Goal: Task Accomplishment & Management: Use online tool/utility

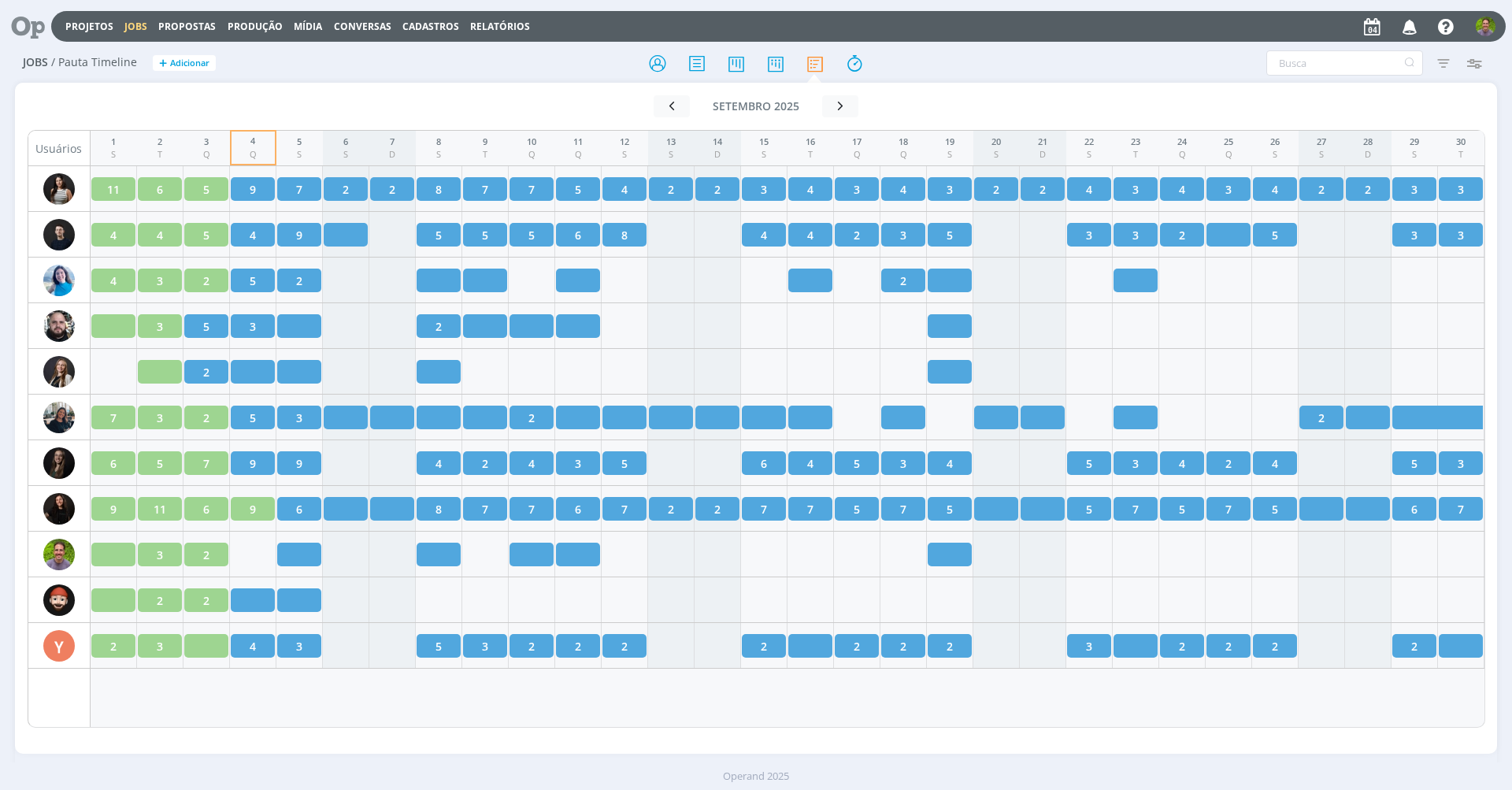
click at [200, 25] on span "Propostas" at bounding box center [187, 25] width 58 height 13
click at [374, 26] on link "Conversas" at bounding box center [363, 25] width 58 height 13
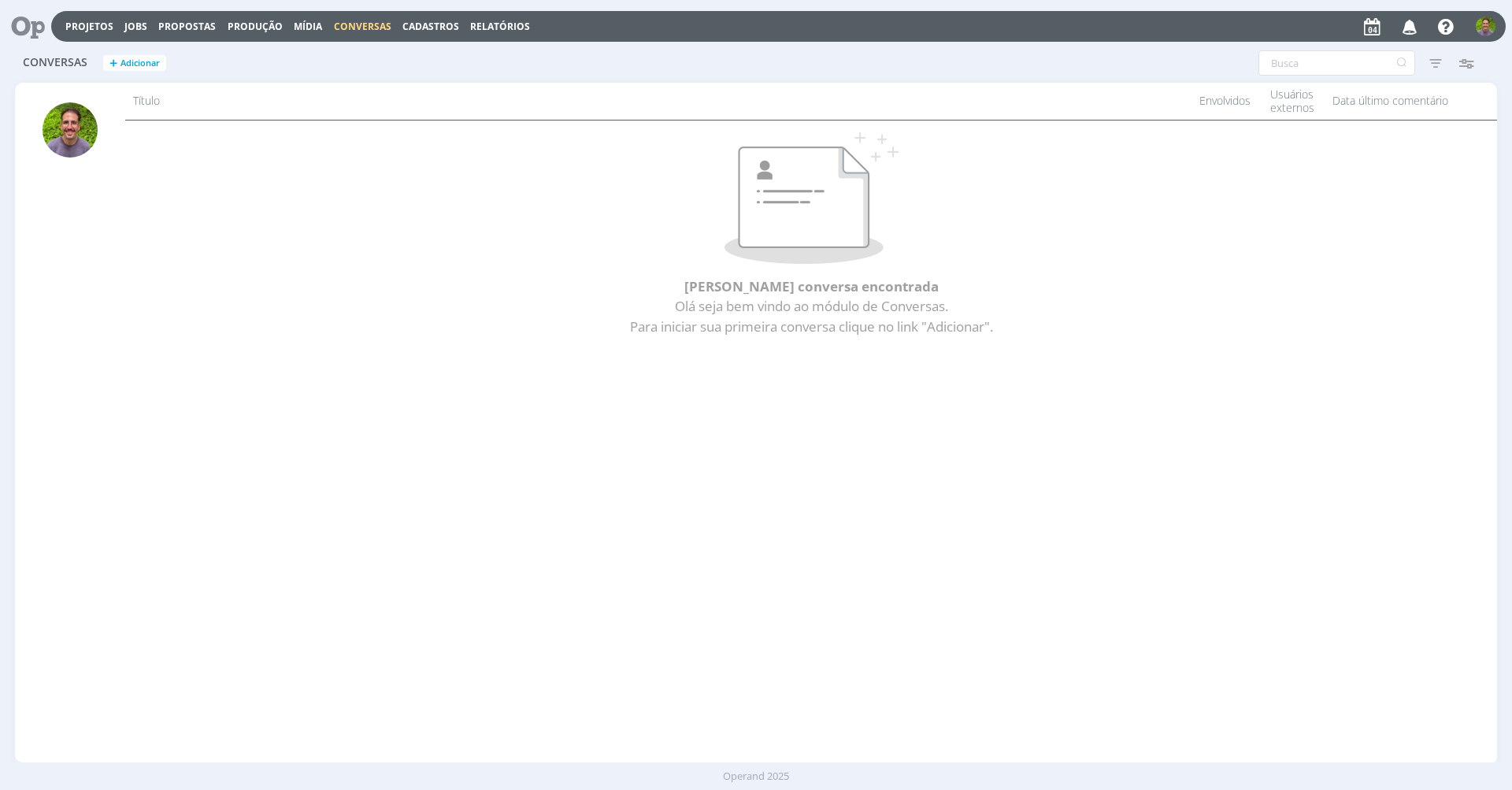
click at [439, 27] on span "Cadastros" at bounding box center [431, 25] width 57 height 13
click at [434, 162] on link "Colaboradores" at bounding box center [435, 161] width 133 height 25
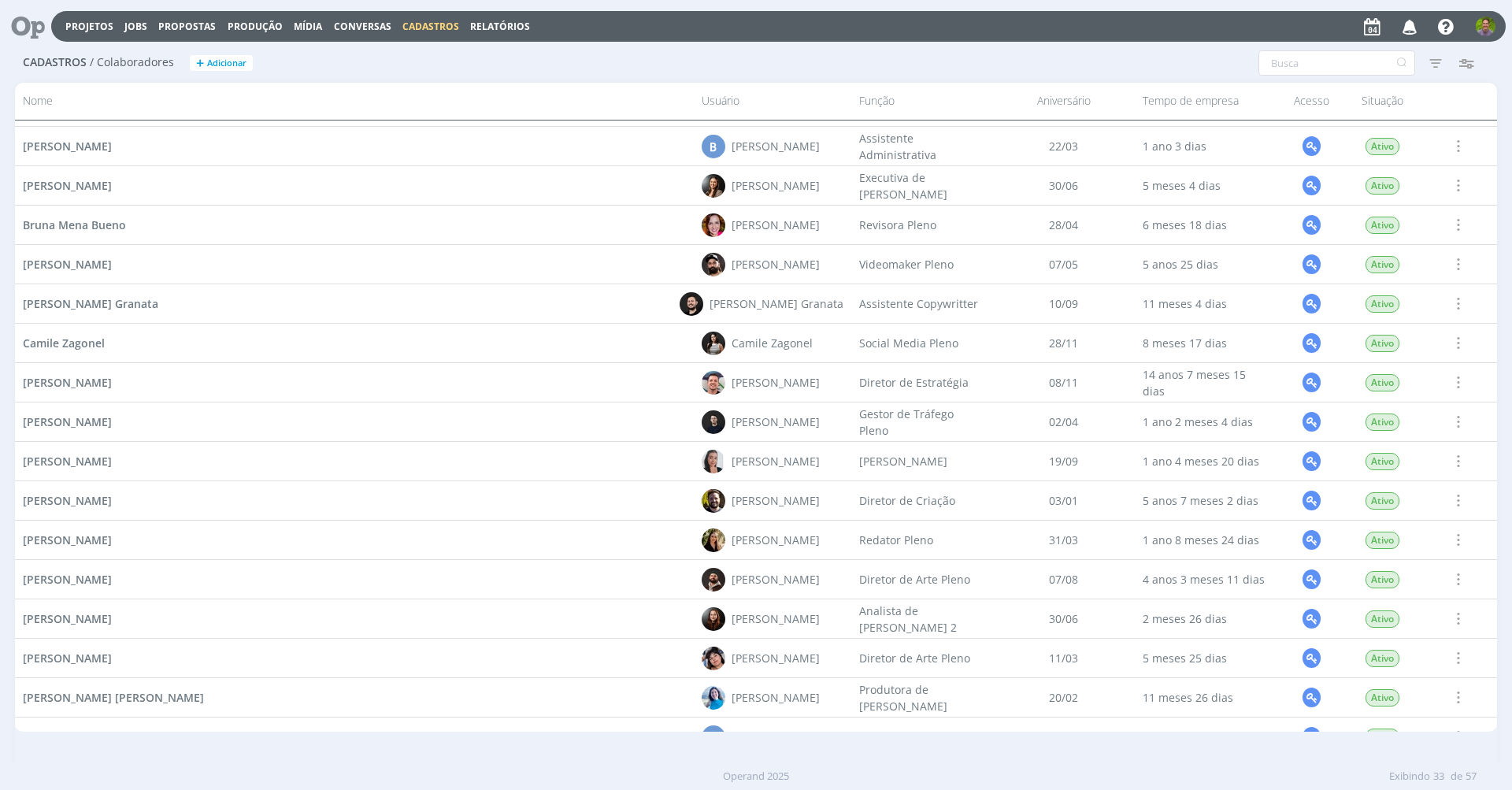
scroll to position [396, 0]
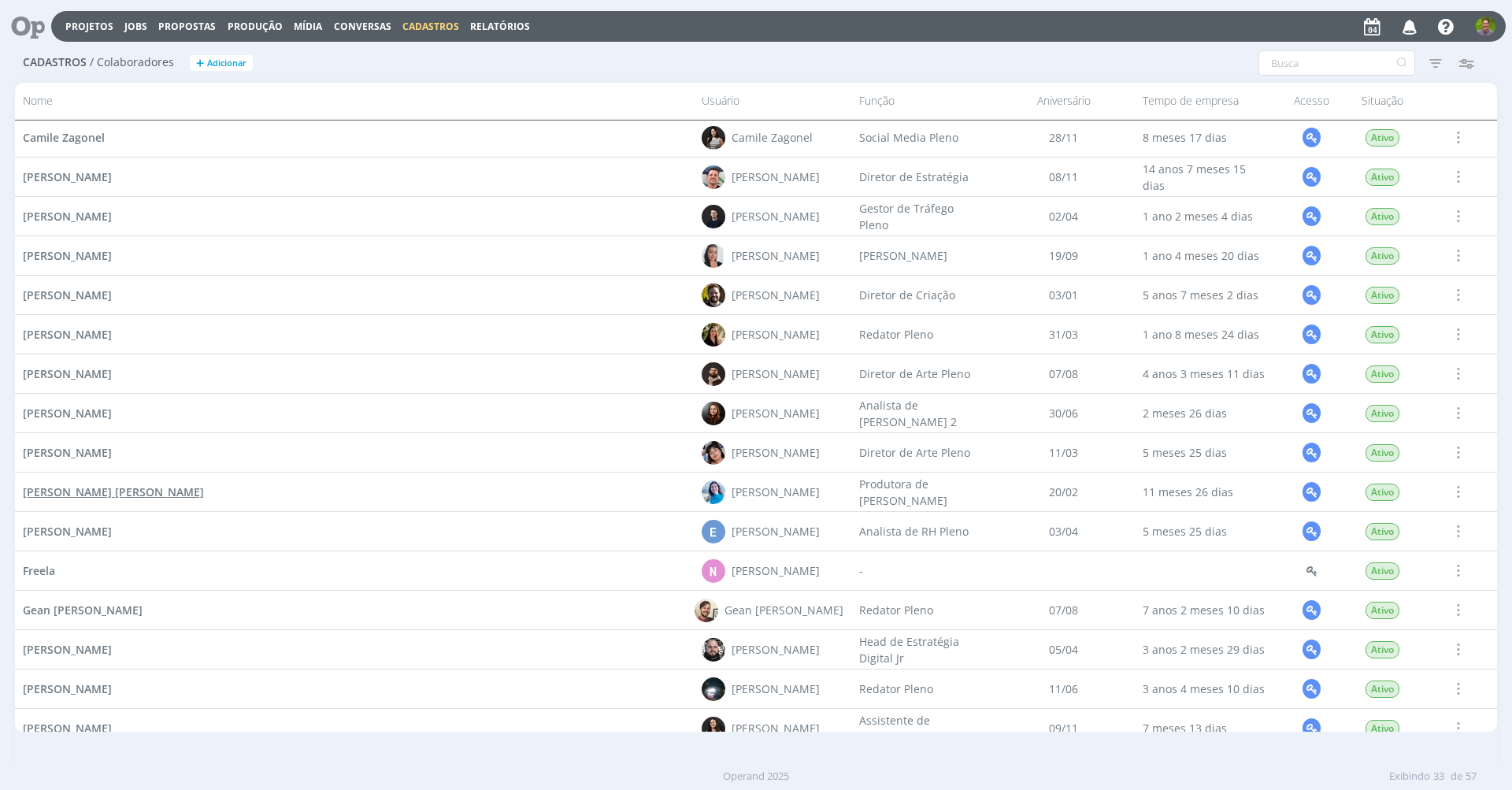
click at [82, 489] on span "Elisa Zucatti Simon" at bounding box center [113, 492] width 181 height 15
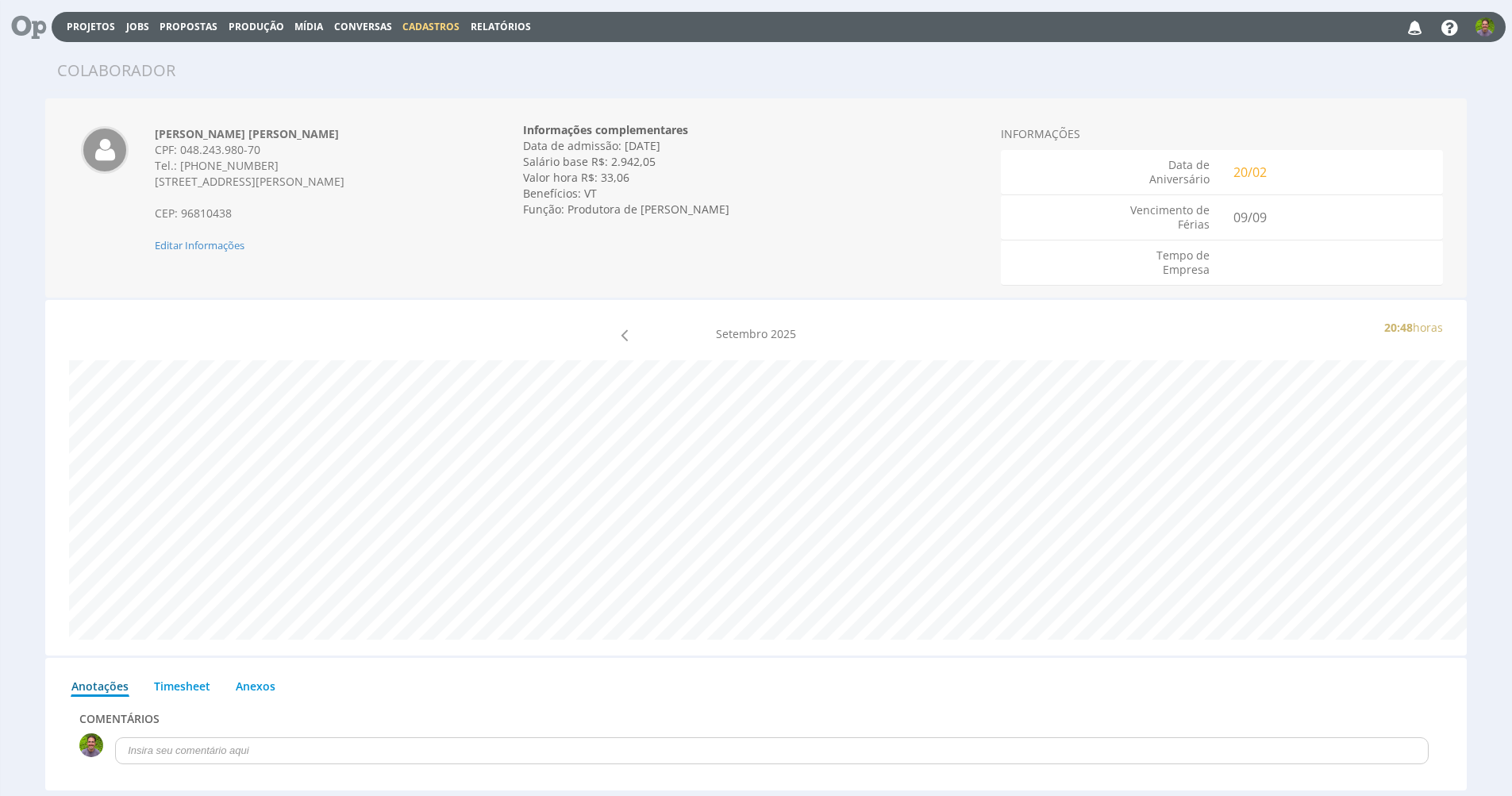
click at [618, 342] on div at bounding box center [582, 334] width 117 height 29
click at [885, 328] on icon at bounding box center [888, 334] width 7 height 20
click at [649, 331] on div "Setembro 2025" at bounding box center [755, 336] width 233 height 33
click at [632, 329] on div at bounding box center [582, 334] width 117 height 29
click at [625, 334] on icon at bounding box center [624, 334] width 7 height 20
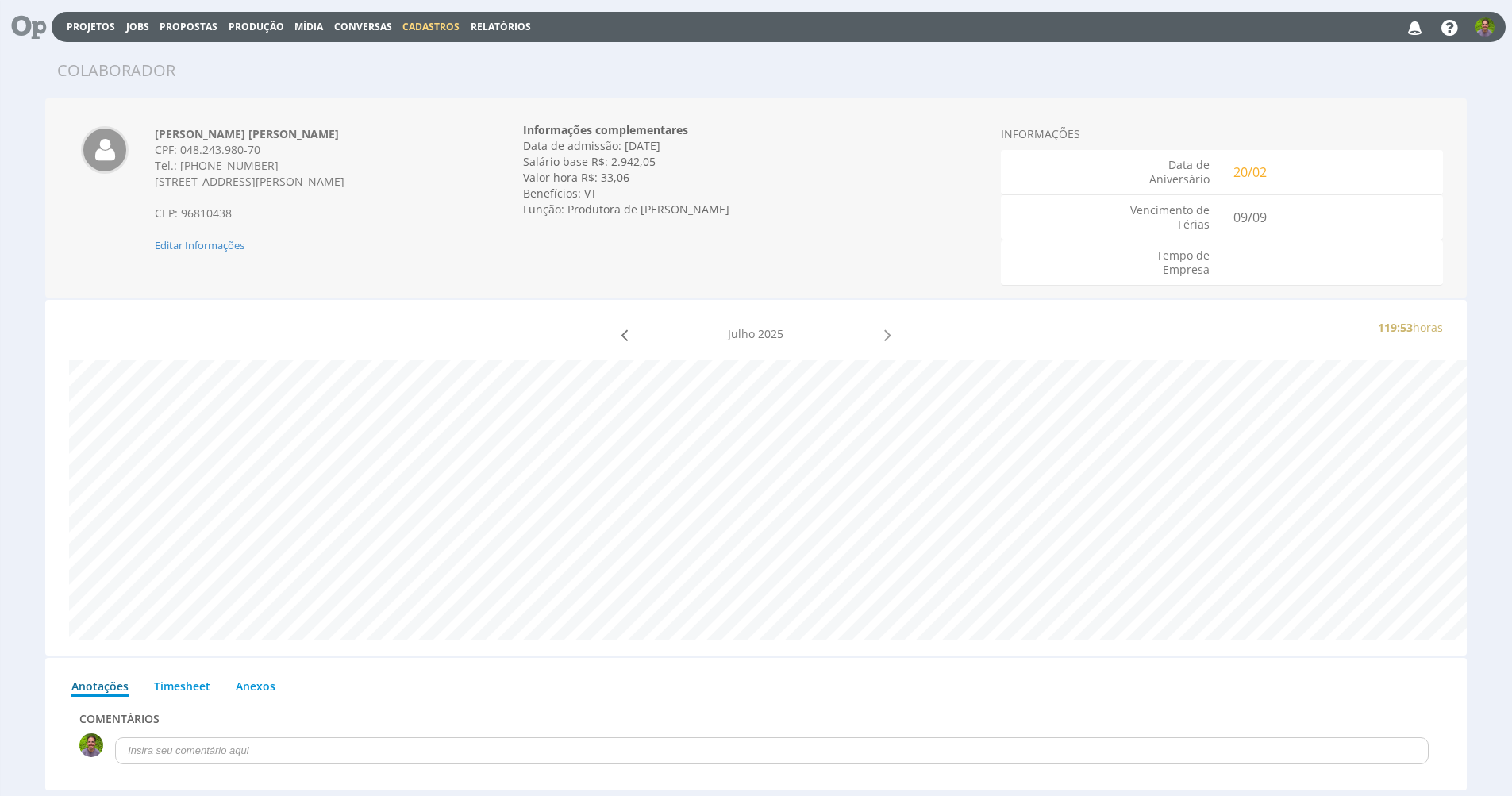
click at [891, 331] on icon at bounding box center [888, 334] width 7 height 20
click at [215, 238] on span "Editar Informações" at bounding box center [199, 245] width 89 height 14
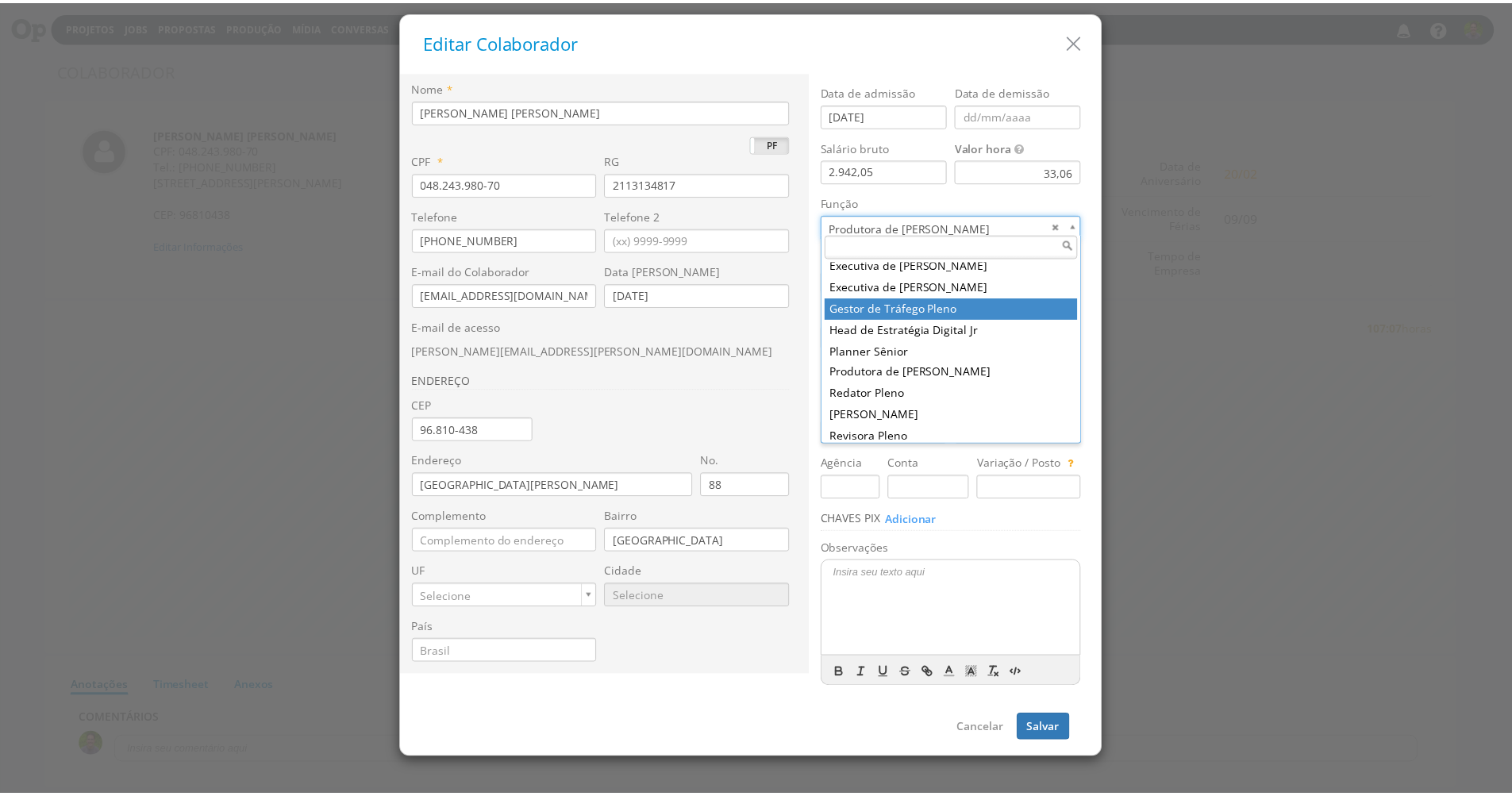
scroll to position [578, 0]
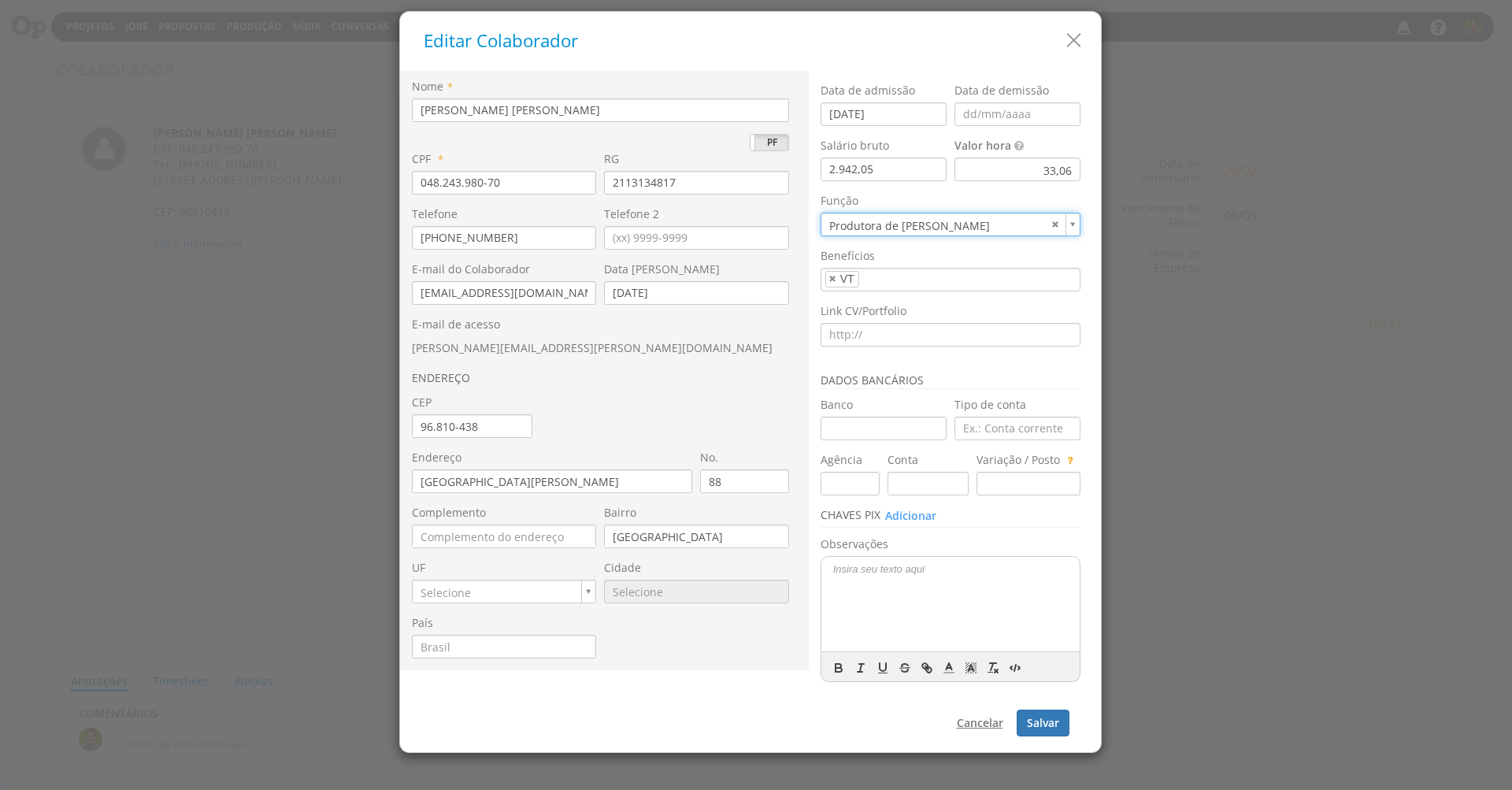
click at [959, 716] on button "Cancelar" at bounding box center [980, 723] width 67 height 27
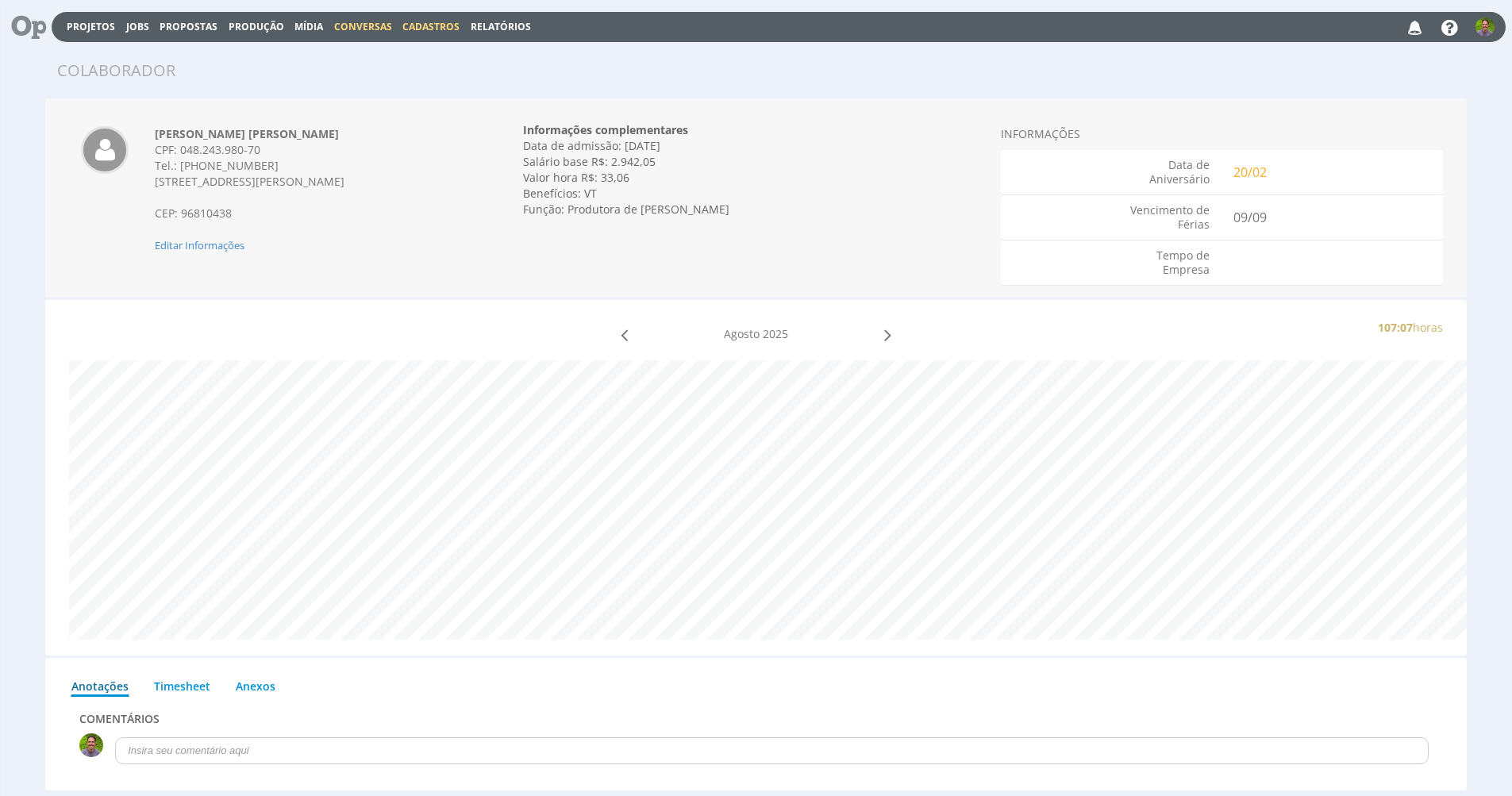
click at [374, 25] on link "Conversas" at bounding box center [363, 26] width 58 height 13
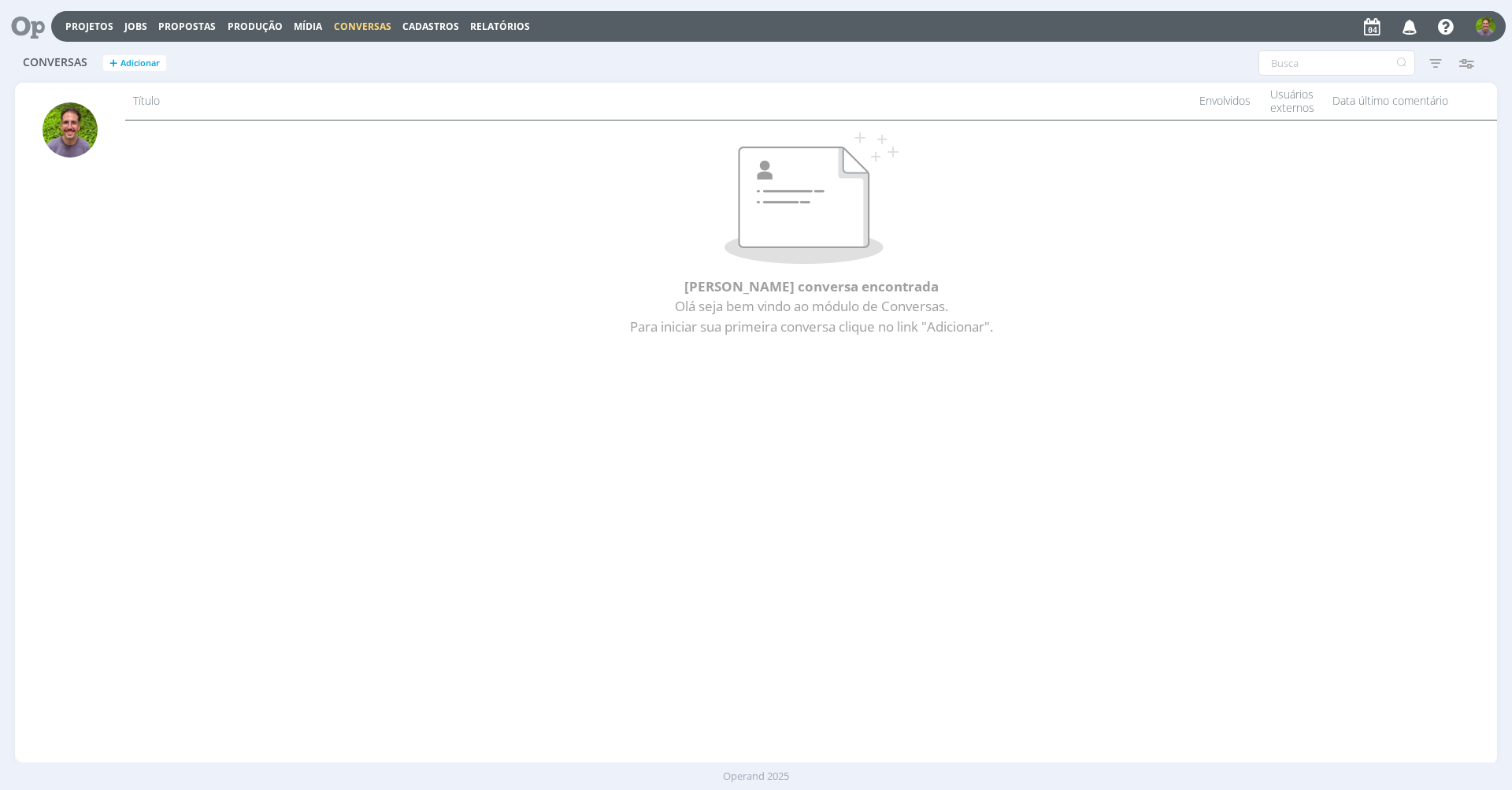
click at [30, 26] on icon at bounding box center [22, 26] width 32 height 31
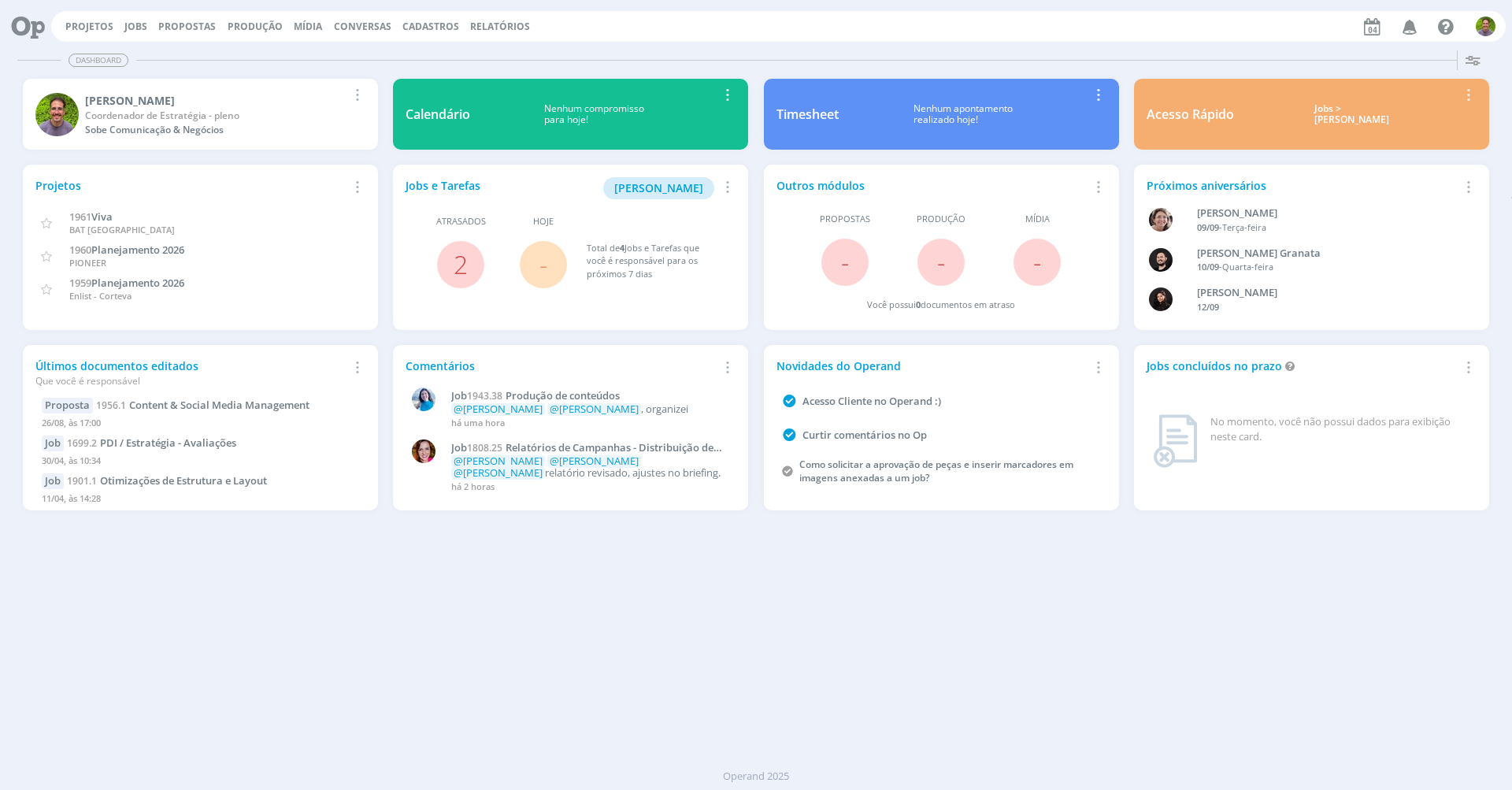
click at [1484, 31] on img "button" at bounding box center [1486, 26] width 19 height 19
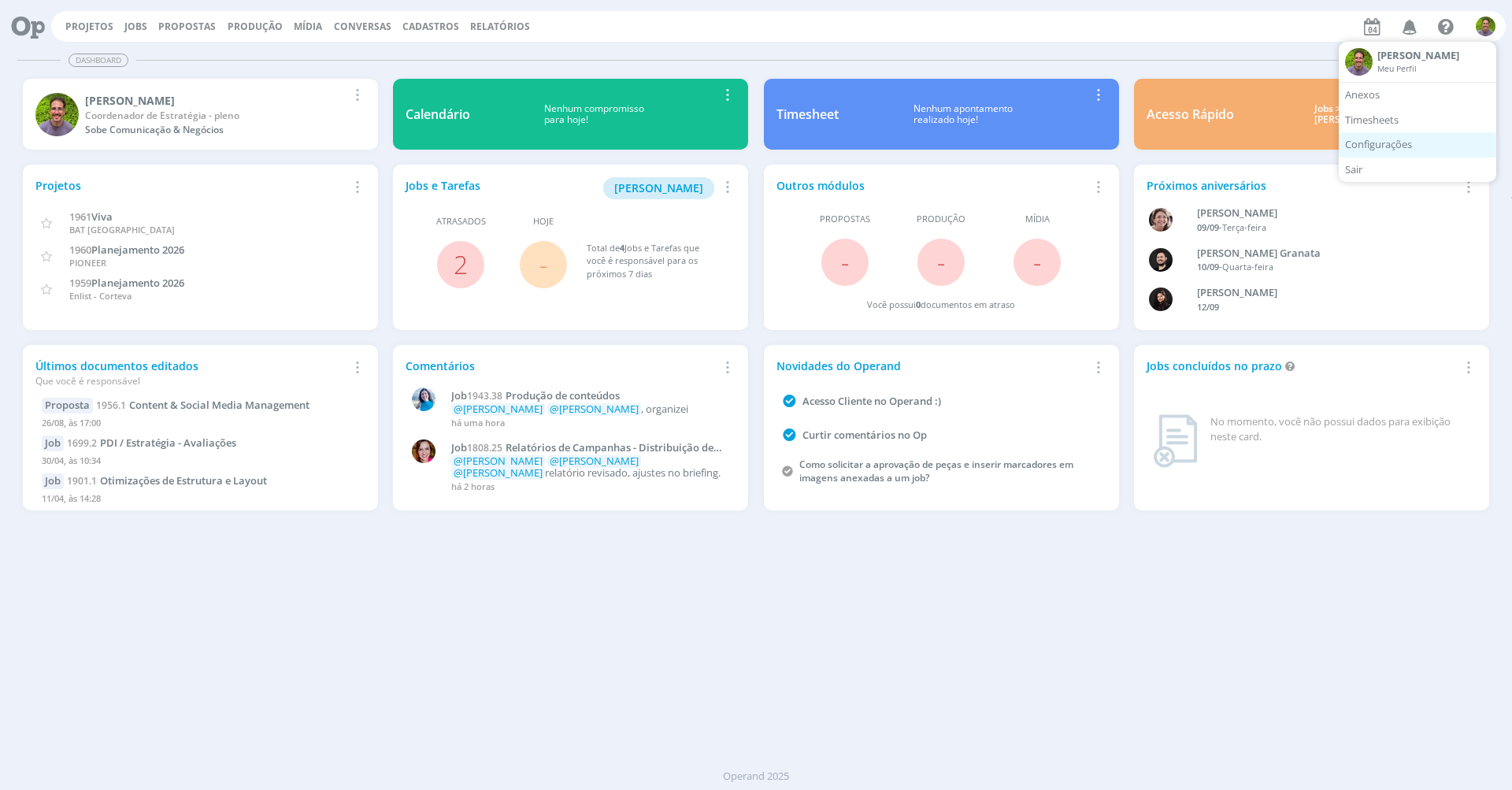
click at [1402, 137] on link "Configurações" at bounding box center [1418, 145] width 158 height 25
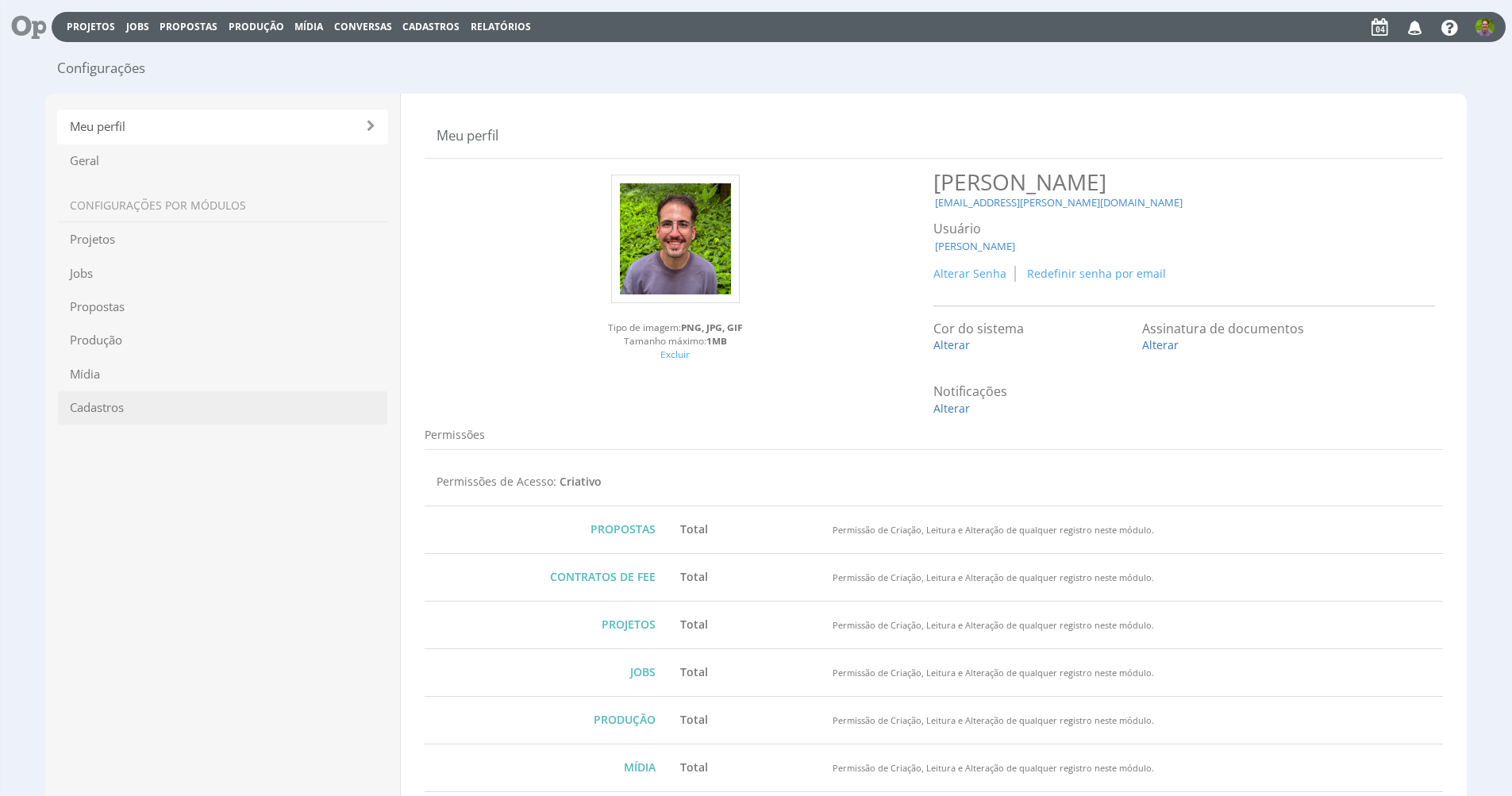
click at [263, 407] on span "Cadastros" at bounding box center [223, 408] width 331 height 34
click at [159, 393] on span "Cadastros" at bounding box center [223, 408] width 331 height 34
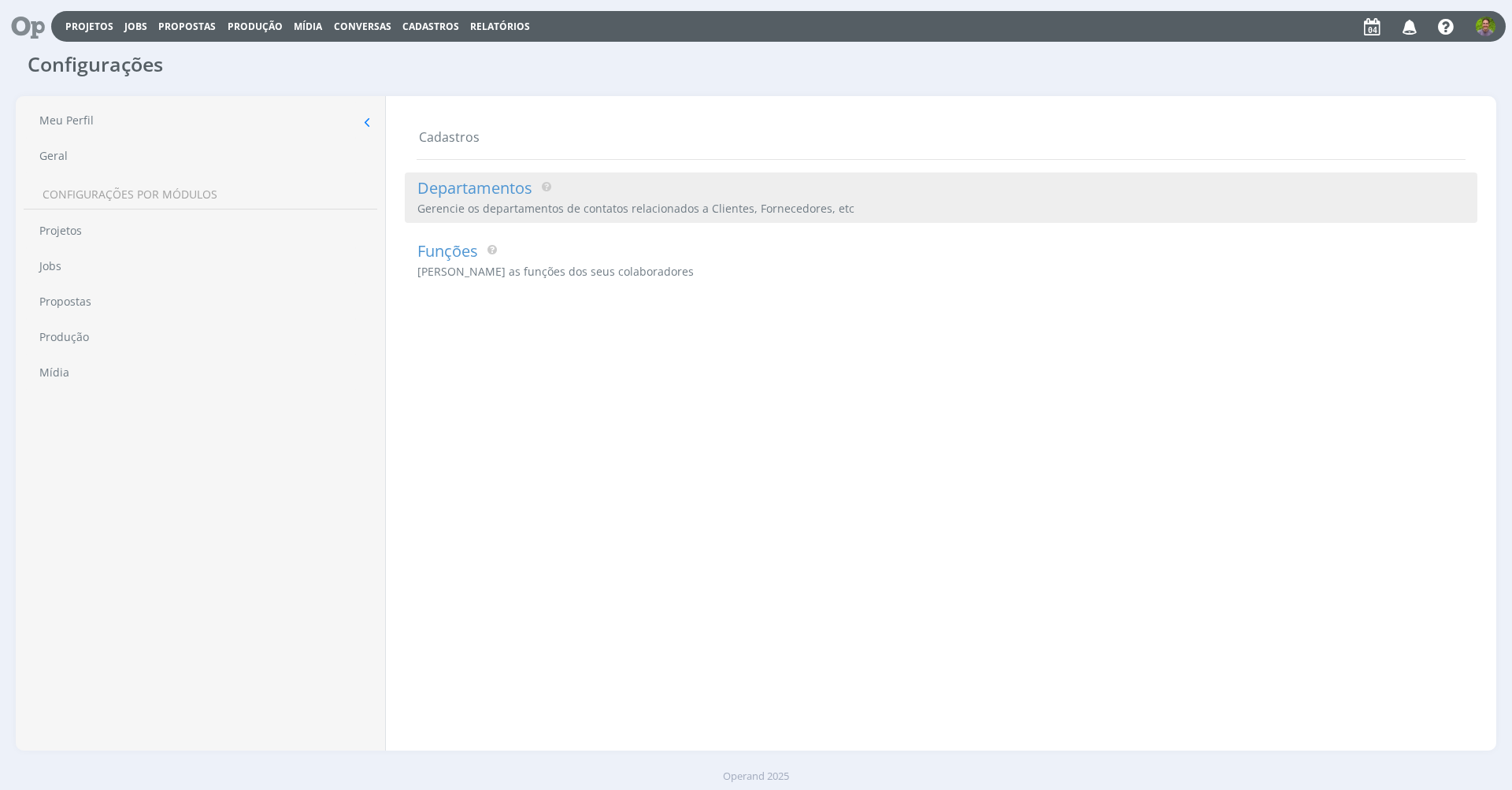
click at [451, 195] on h2 "Departamentos" at bounding box center [475, 186] width 127 height 27
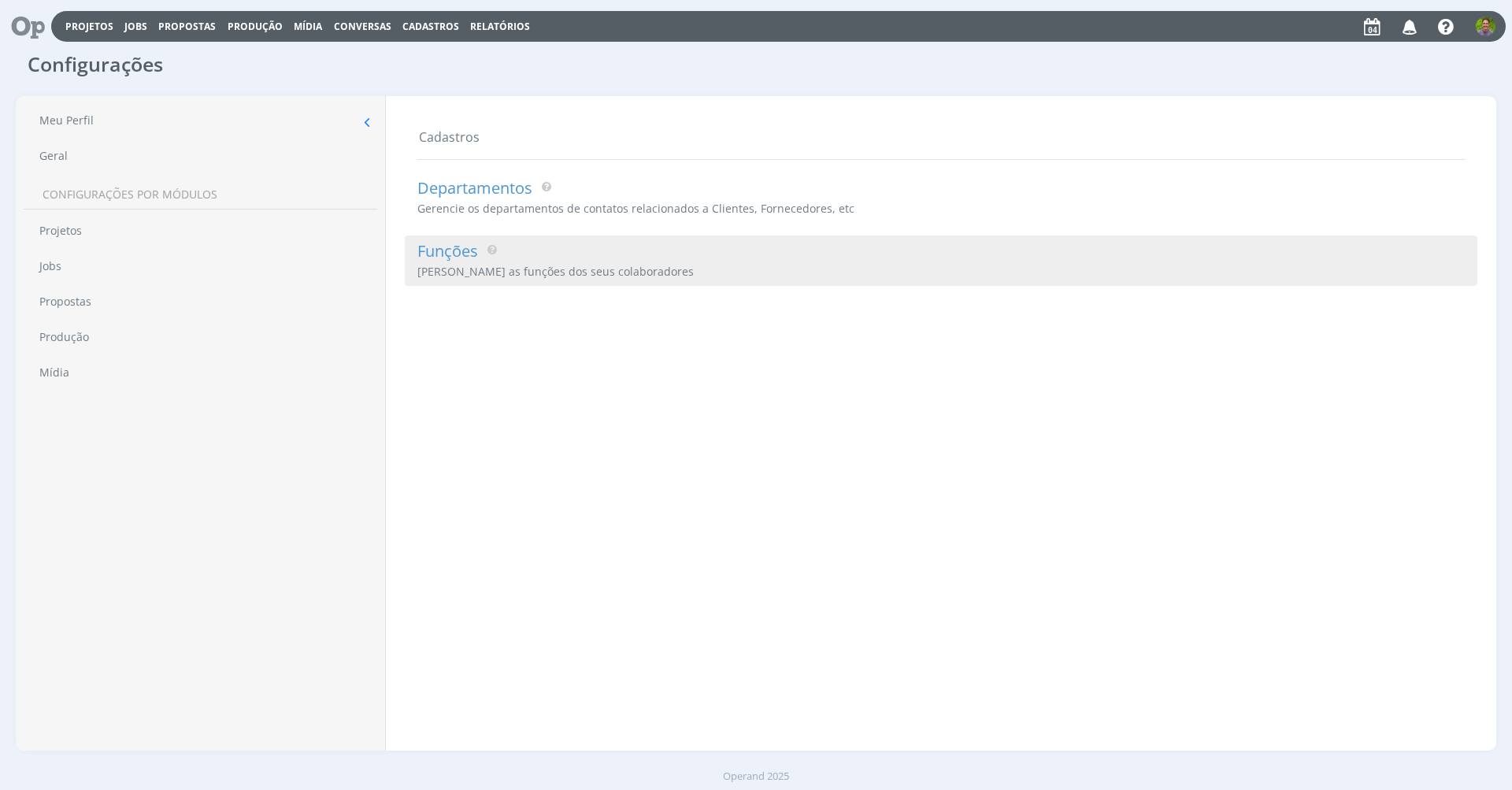
click at [680, 268] on div "Gerencie as funções dos seus colaboradores" at bounding box center [944, 273] width 1066 height 19
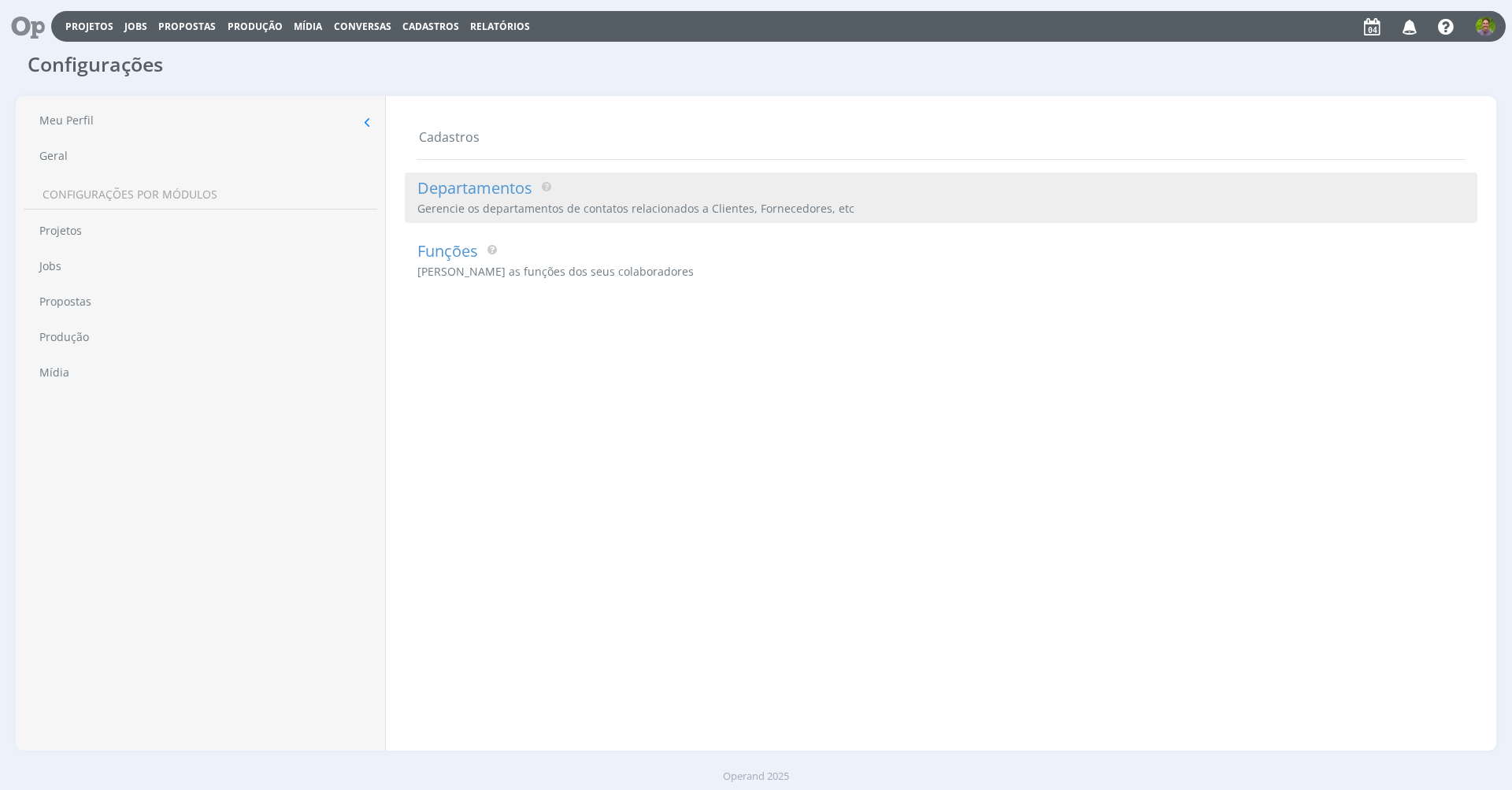
click at [623, 218] on div "Gerencie os departamentos de contatos relacionados a Clientes, Fornecedores, etc" at bounding box center [944, 210] width 1066 height 19
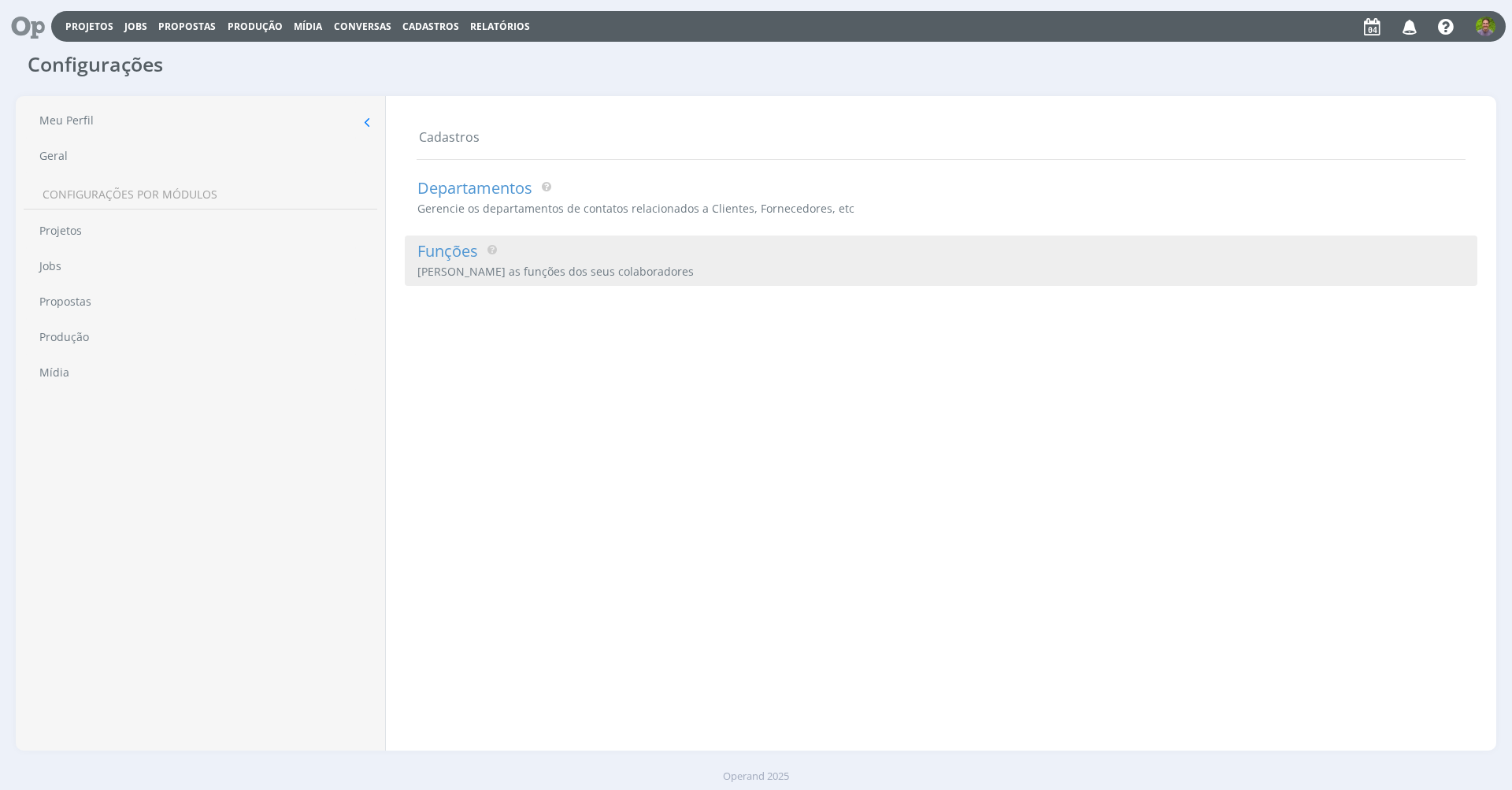
click at [631, 259] on div "Funções" at bounding box center [944, 248] width 1066 height 27
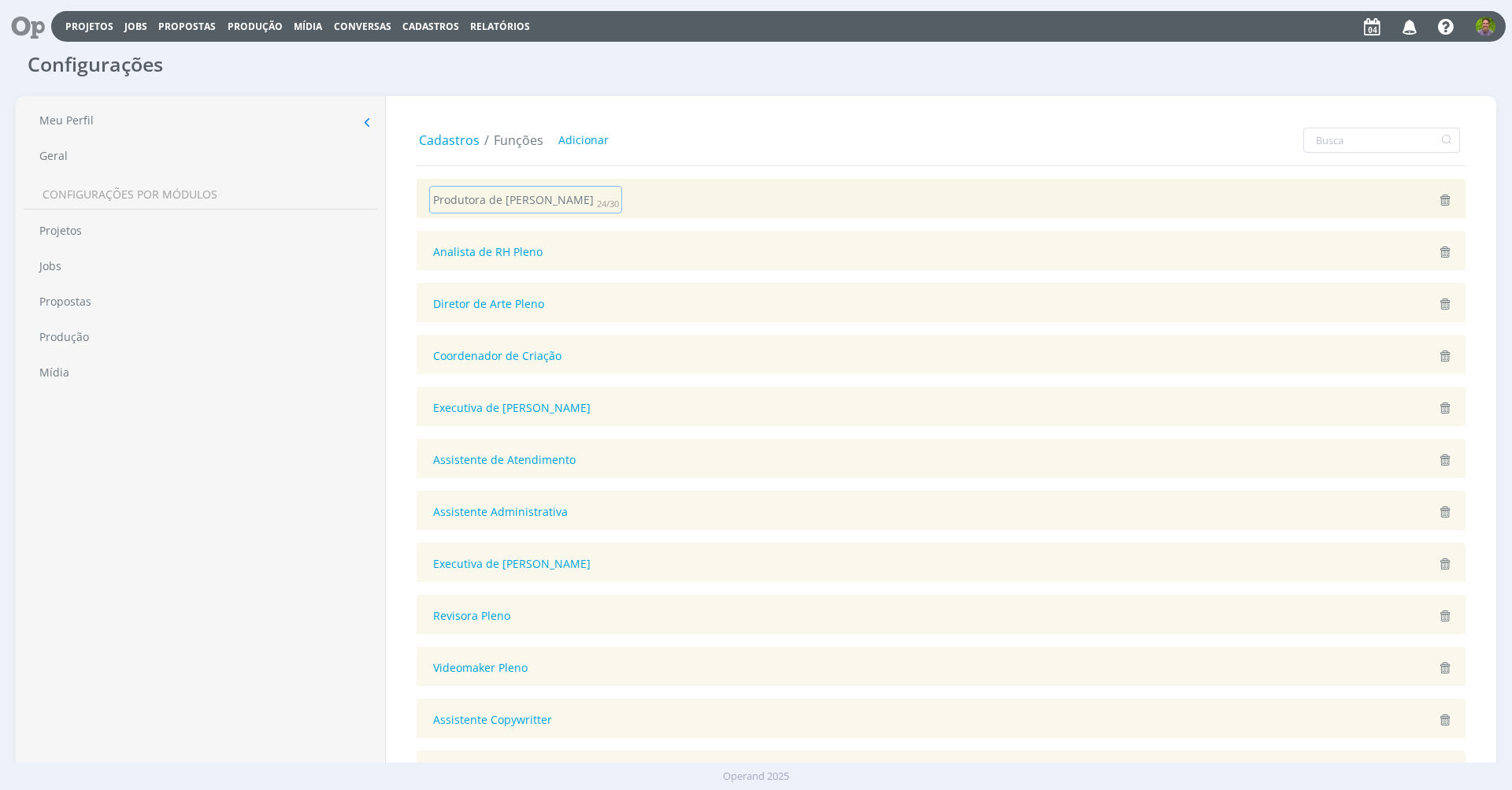
click at [925, 198] on div "Produtora de [PERSON_NAME] certeza que deseja excluir esta função? Não Sim" at bounding box center [942, 198] width 1050 height 40
click at [925, 198] on div "Produtora de Conteúdo Jr Tem certeza que deseja excluir esta função? Não Sim" at bounding box center [942, 198] width 1050 height 40
click at [856, 133] on div "Cadastros Funções Adicionar" at bounding box center [942, 140] width 1050 height 25
click at [176, 147] on link "Geral" at bounding box center [190, 155] width 334 height 35
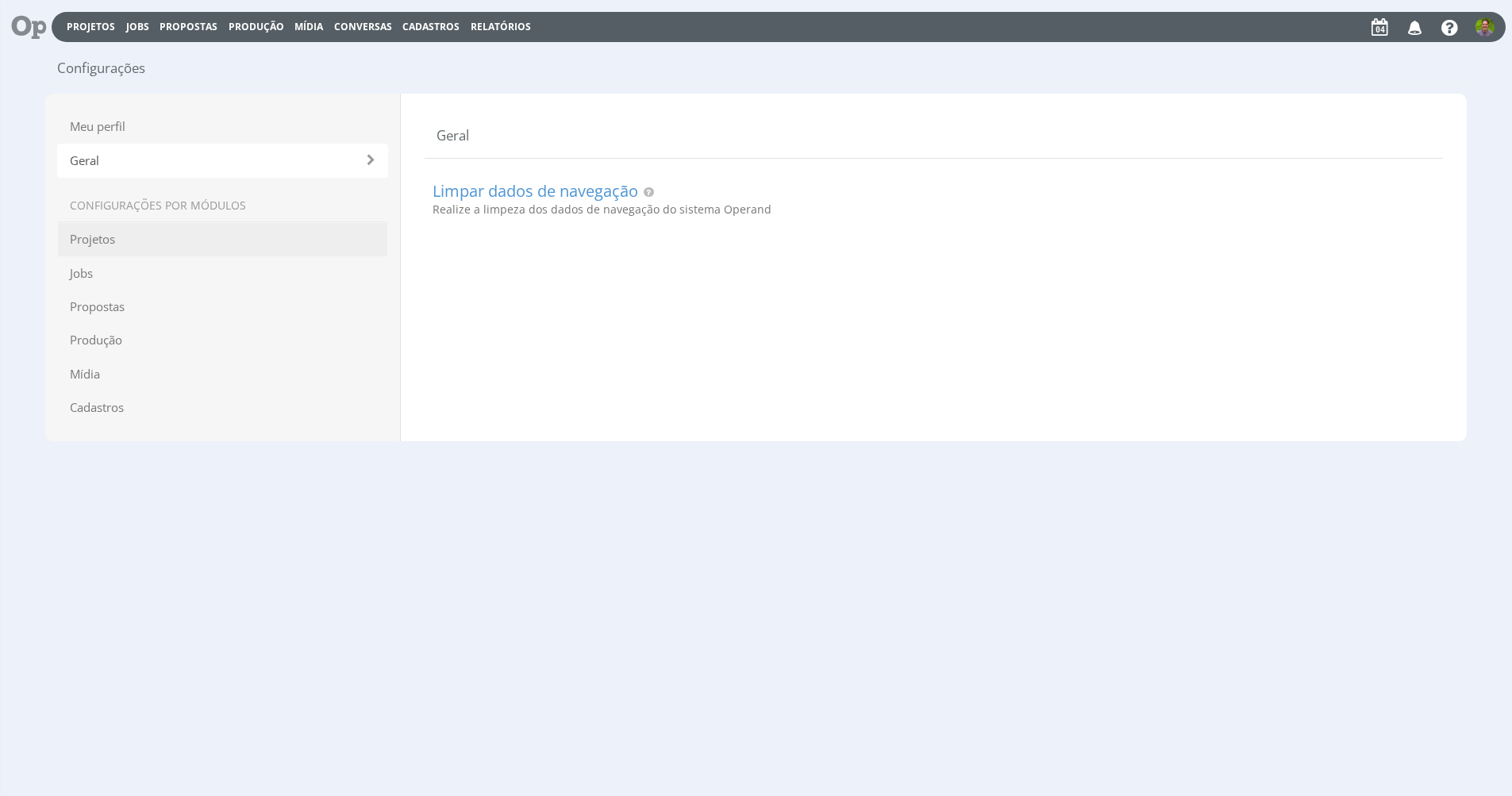
click at [188, 247] on span "Projetos" at bounding box center [223, 239] width 331 height 34
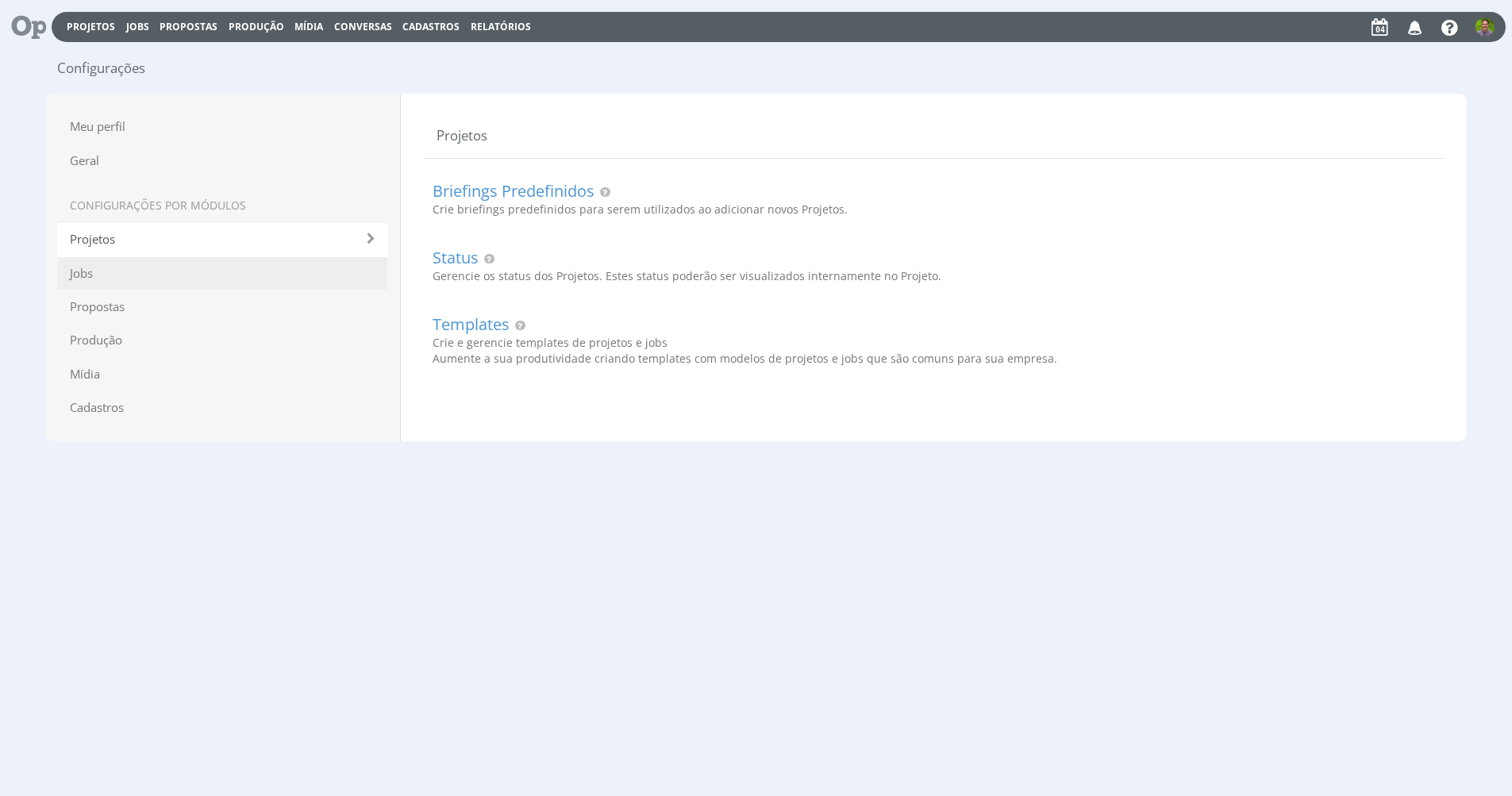
click at [169, 267] on span "Jobs" at bounding box center [223, 273] width 331 height 34
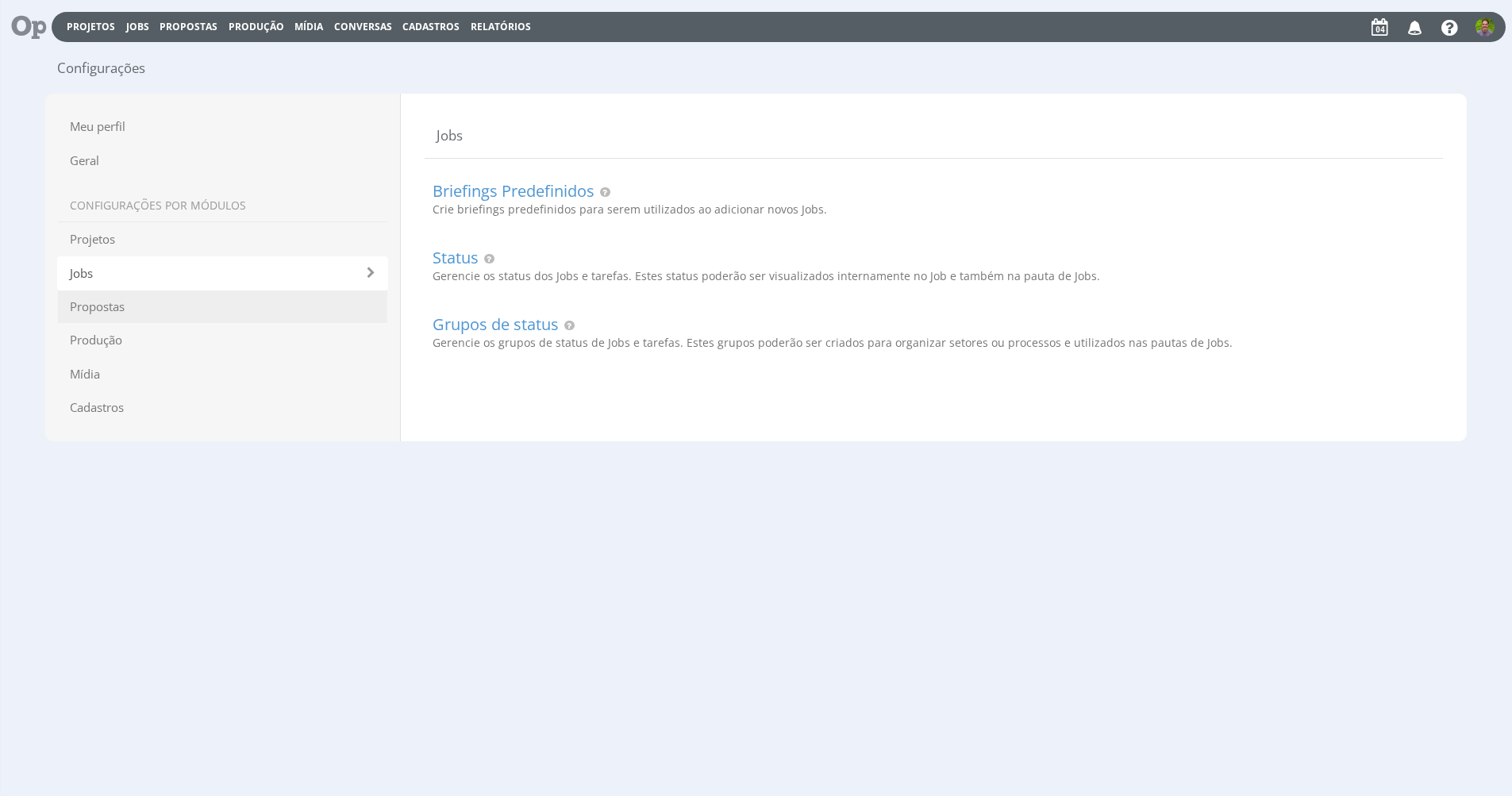
click at [178, 300] on span "Propostas" at bounding box center [223, 307] width 331 height 34
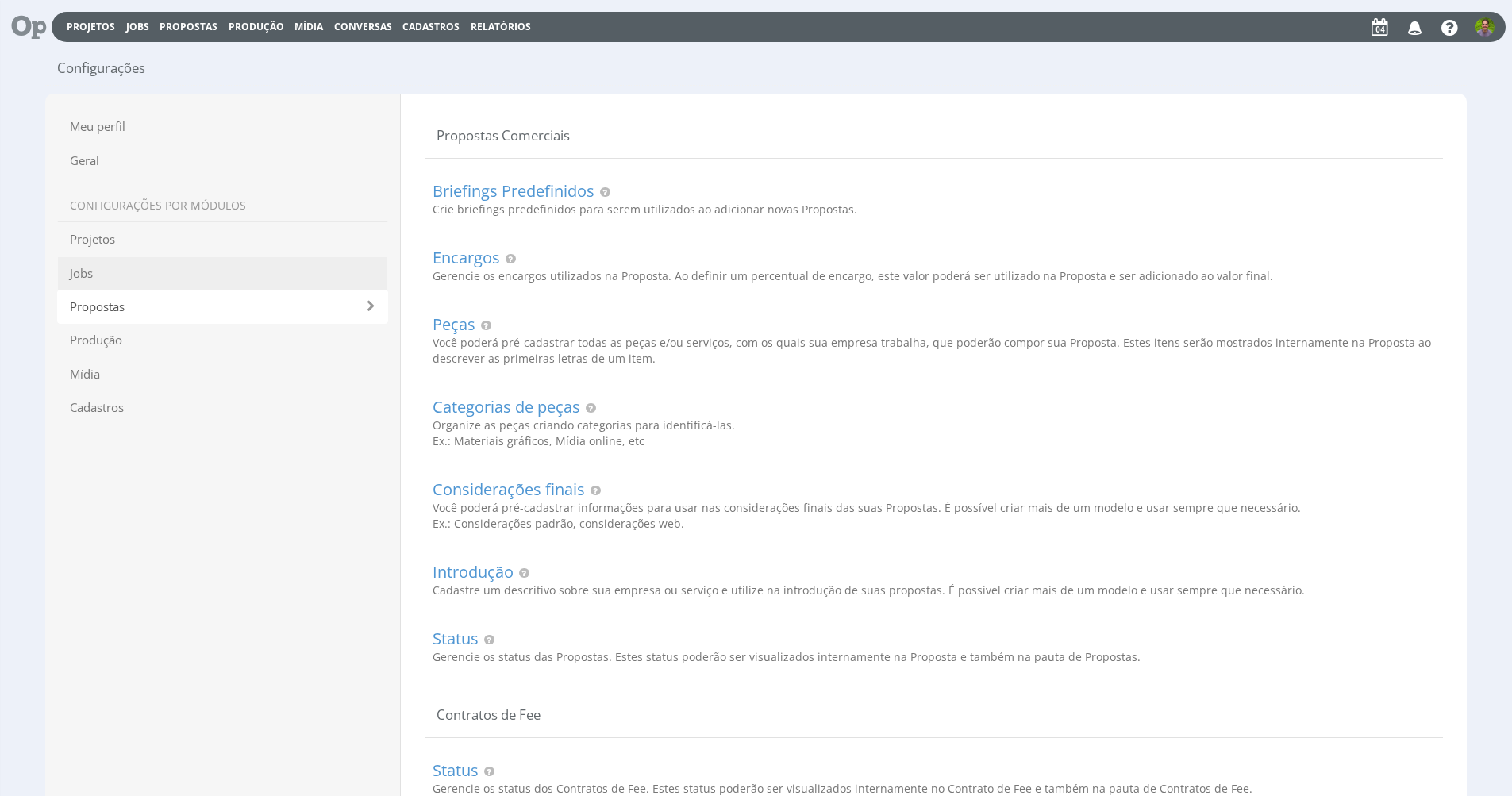
click at [174, 279] on span "Jobs" at bounding box center [223, 273] width 331 height 34
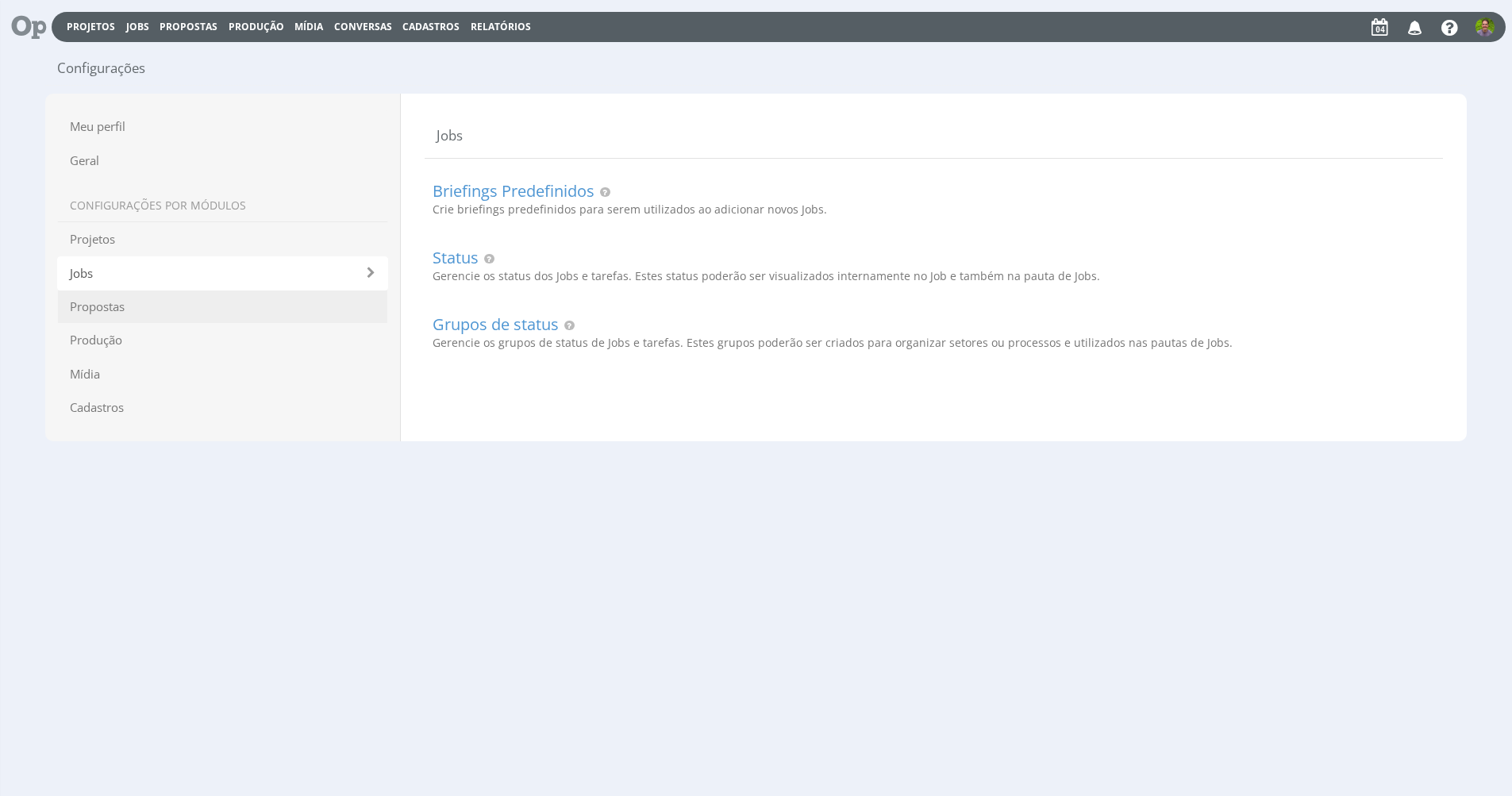
click at [185, 305] on span "Propostas" at bounding box center [223, 307] width 331 height 34
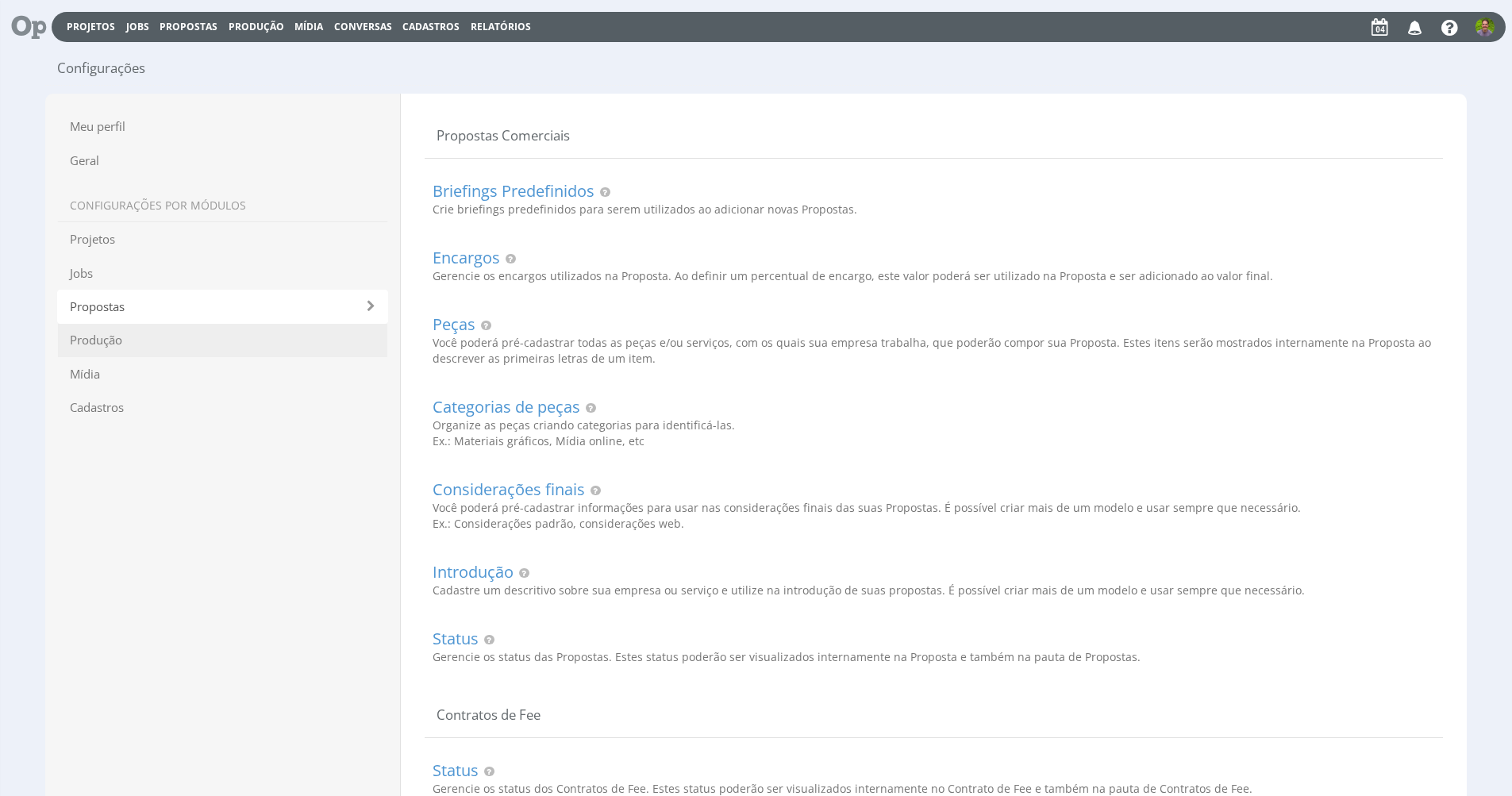
click at [190, 334] on span "Produção" at bounding box center [223, 340] width 331 height 34
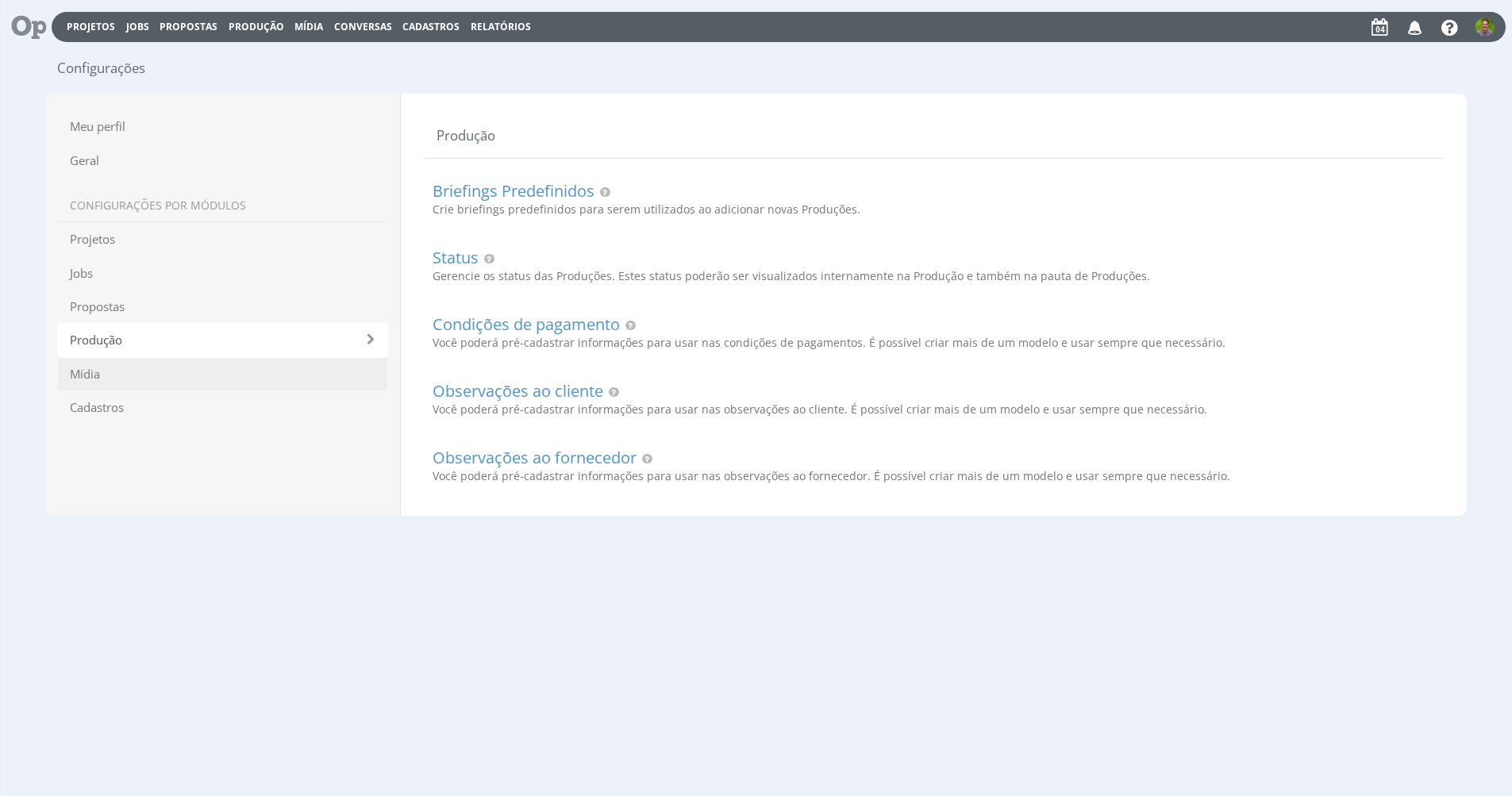
click at [200, 368] on span "Mídia" at bounding box center [223, 374] width 331 height 34
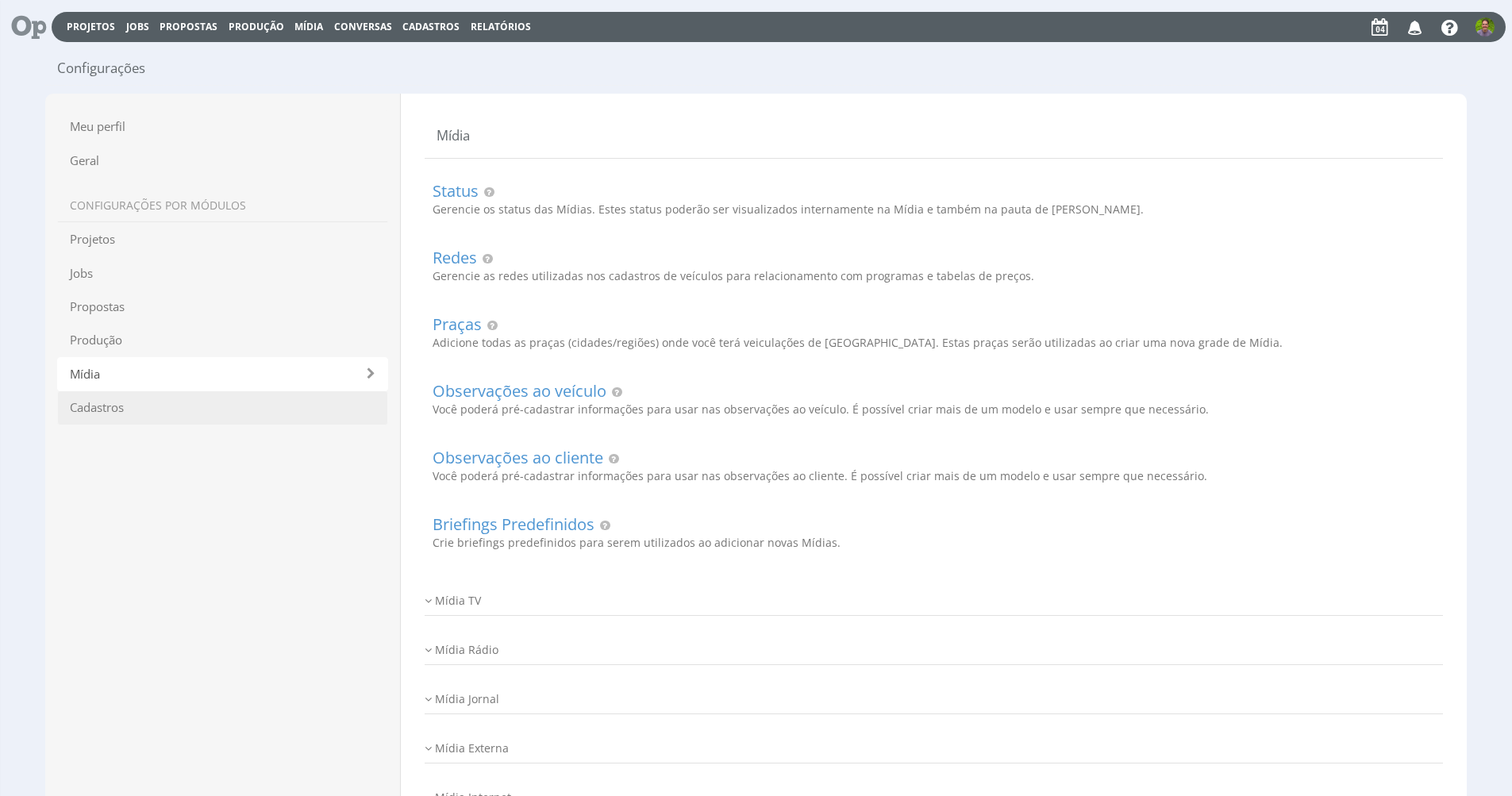
click at [202, 396] on span "Cadastros" at bounding box center [223, 408] width 331 height 34
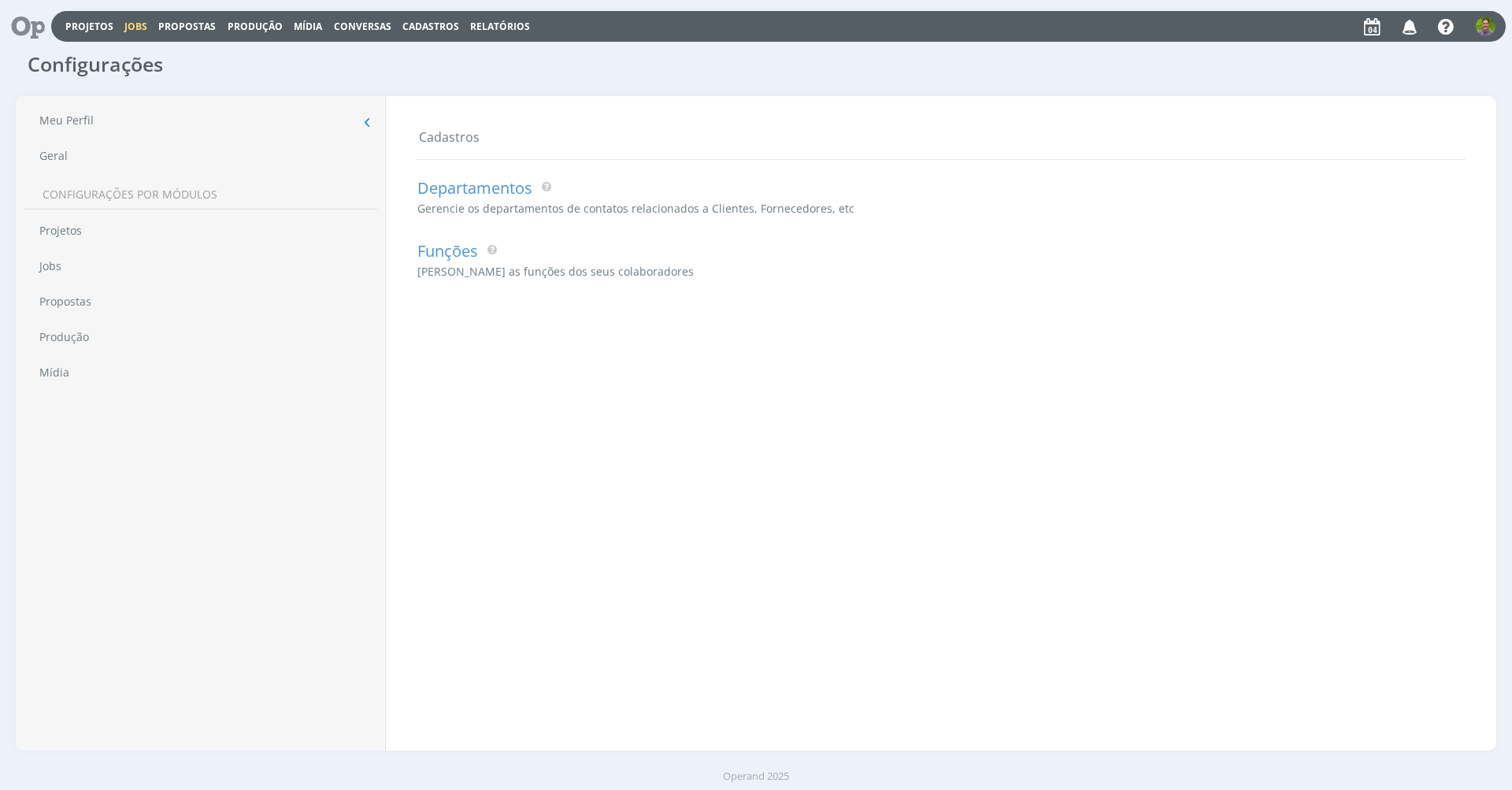
click at [138, 27] on link "Jobs" at bounding box center [136, 25] width 23 height 13
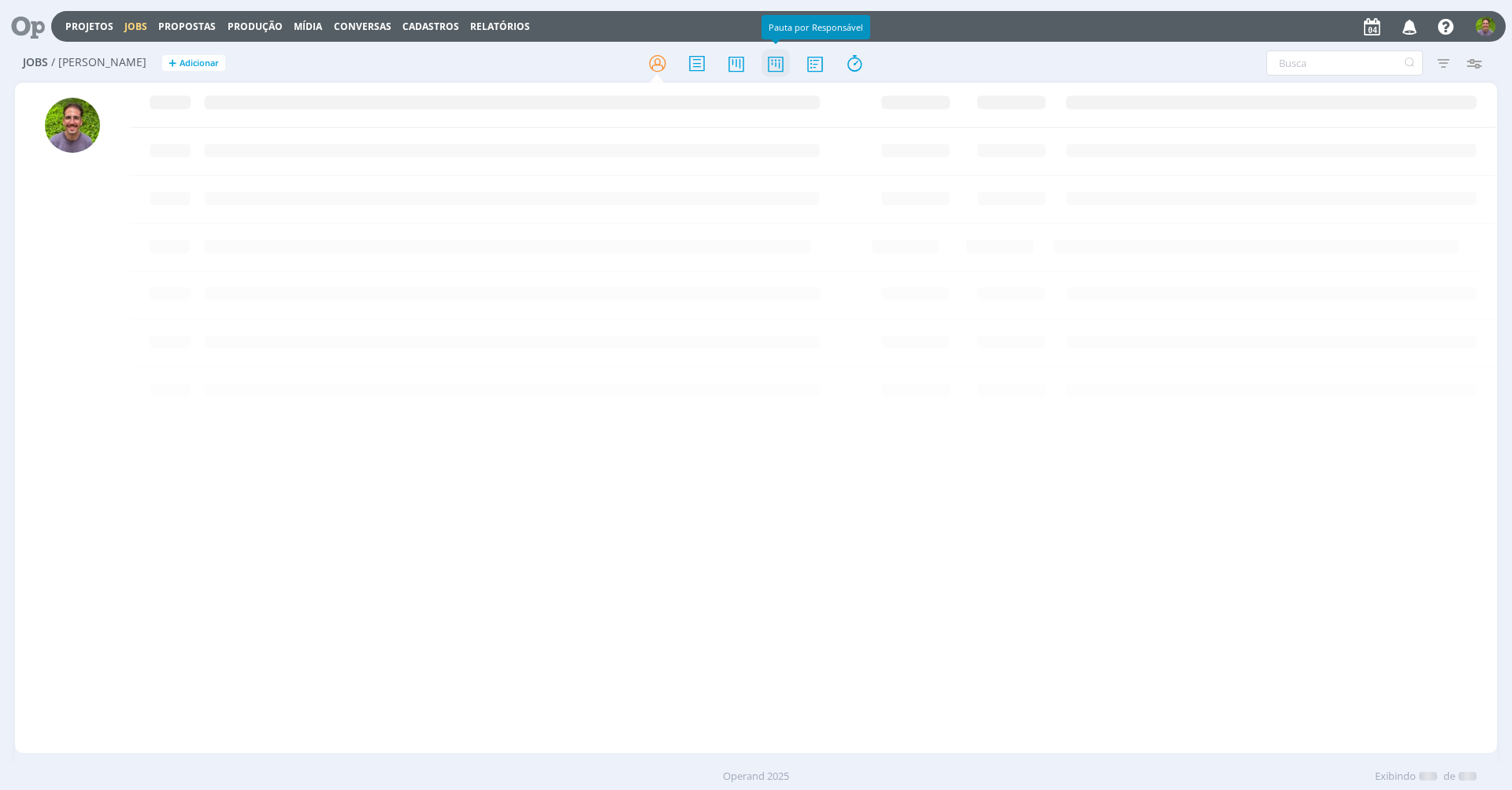
click at [776, 54] on icon at bounding box center [776, 63] width 28 height 31
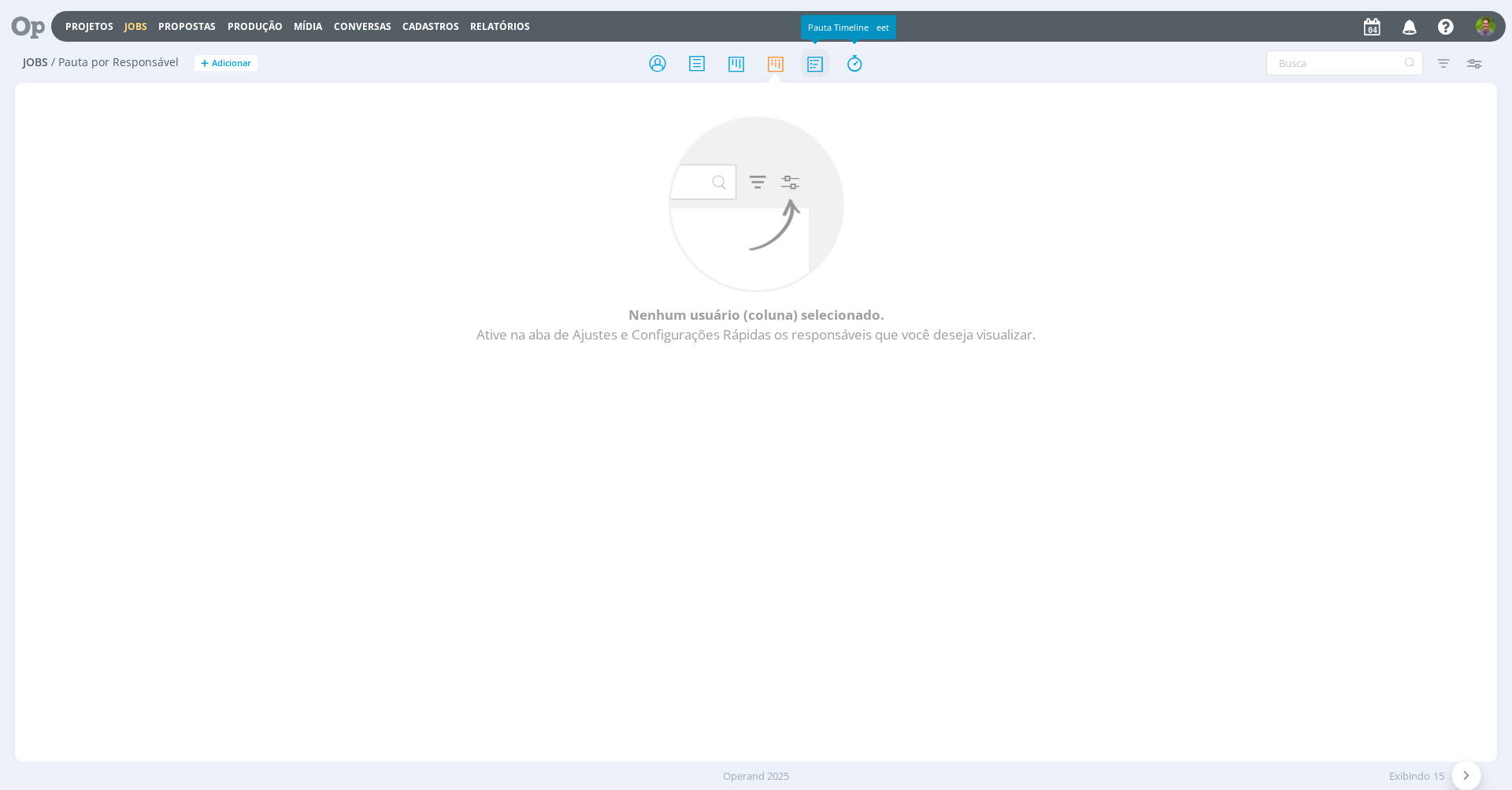
click at [816, 62] on icon at bounding box center [815, 63] width 28 height 31
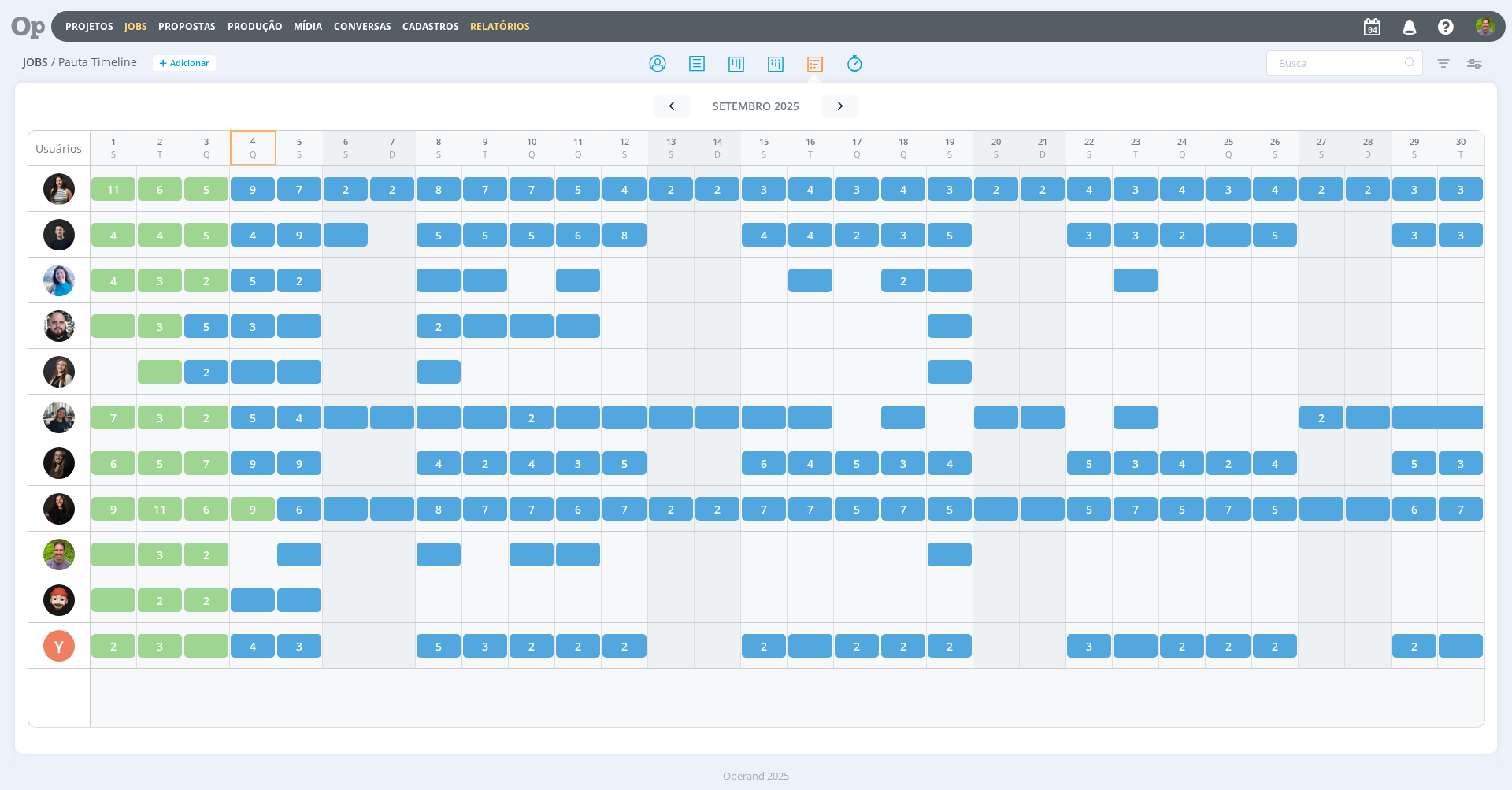
click at [505, 31] on link "Relatórios" at bounding box center [500, 25] width 60 height 13
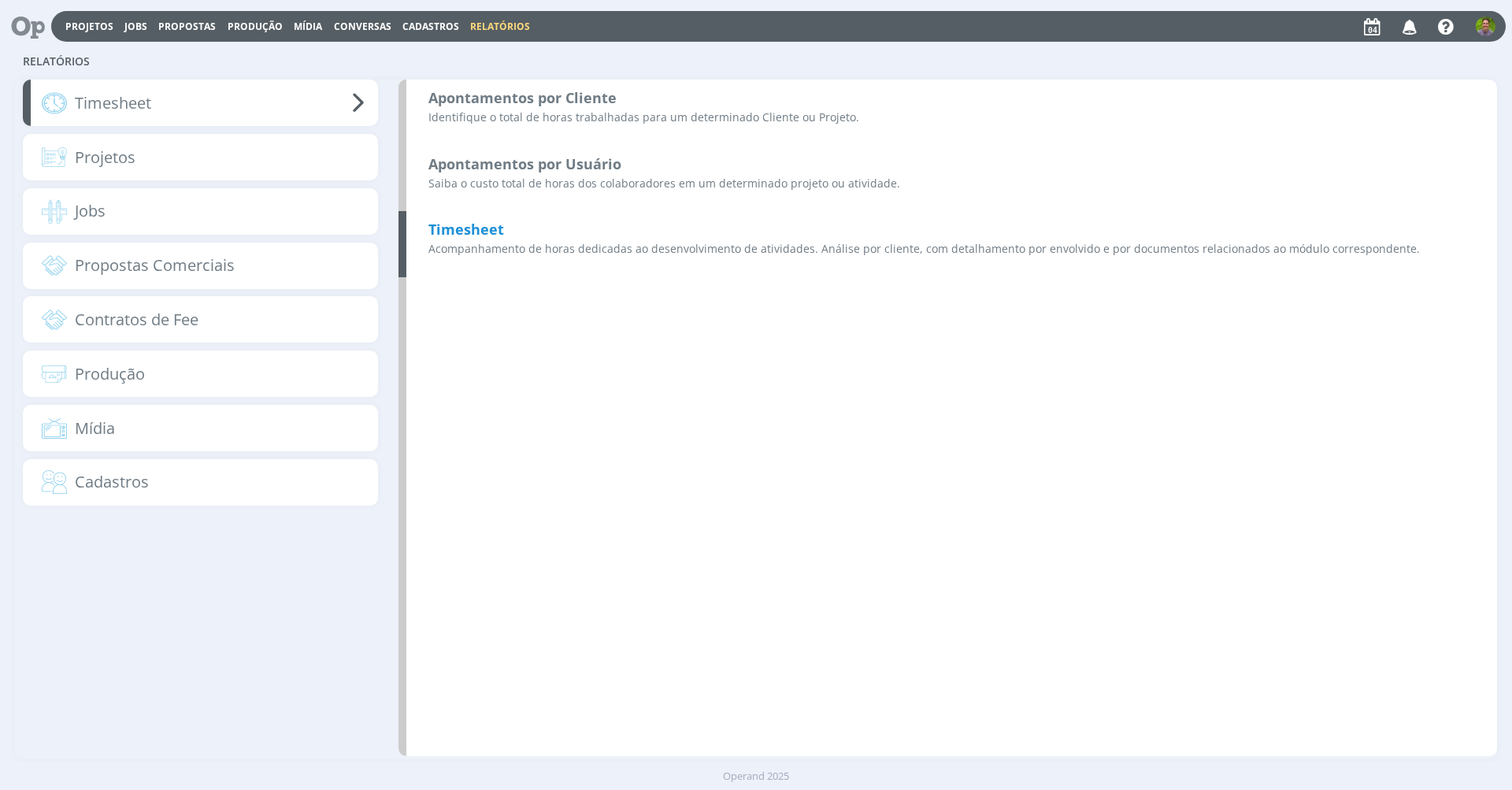
click at [522, 253] on p "Acompanhamento de horas dedicadas ao desenvolvimento de atividades. Análise por…" at bounding box center [951, 248] width 1047 height 17
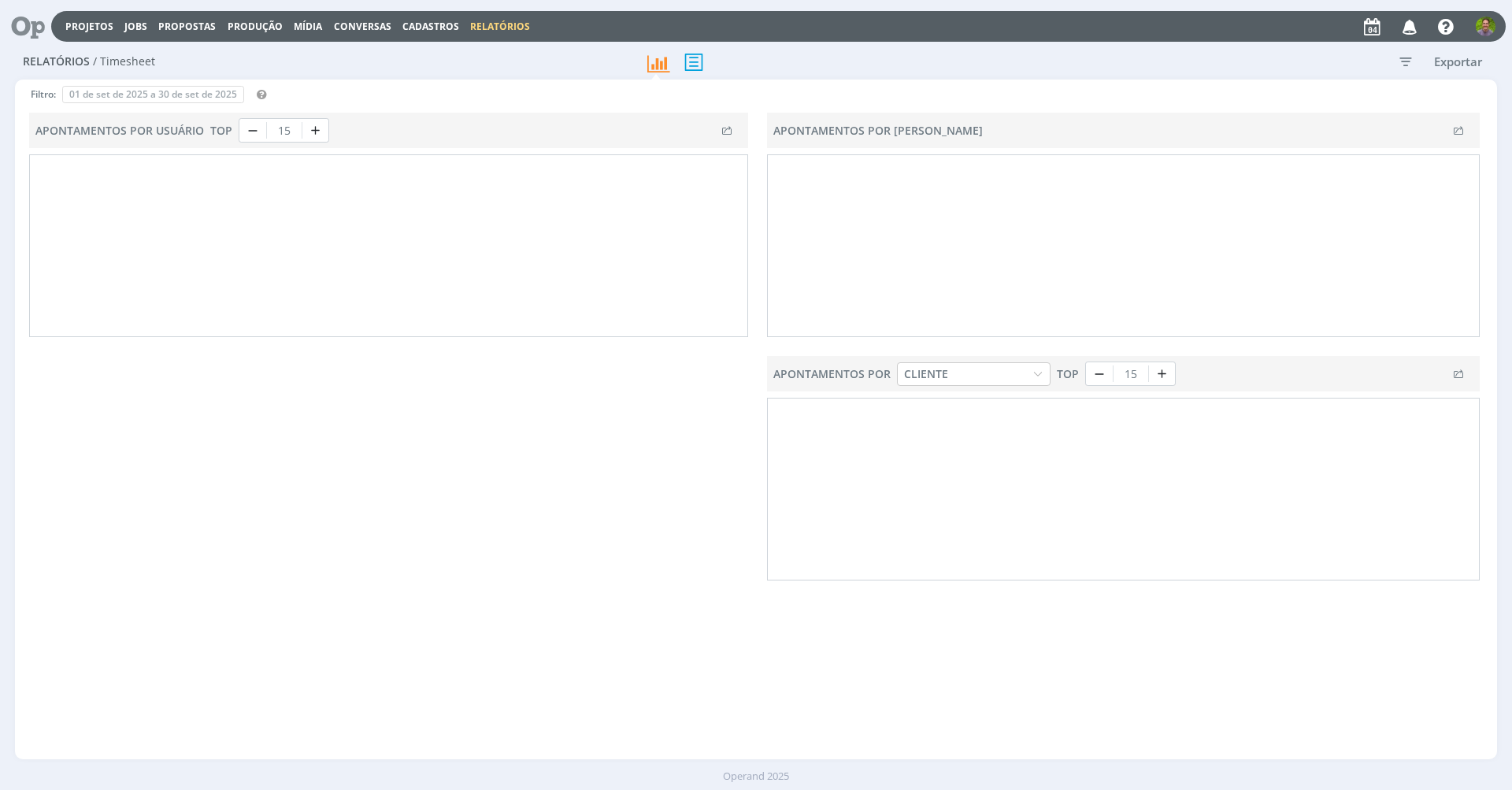
click at [697, 59] on icon at bounding box center [694, 61] width 33 height 32
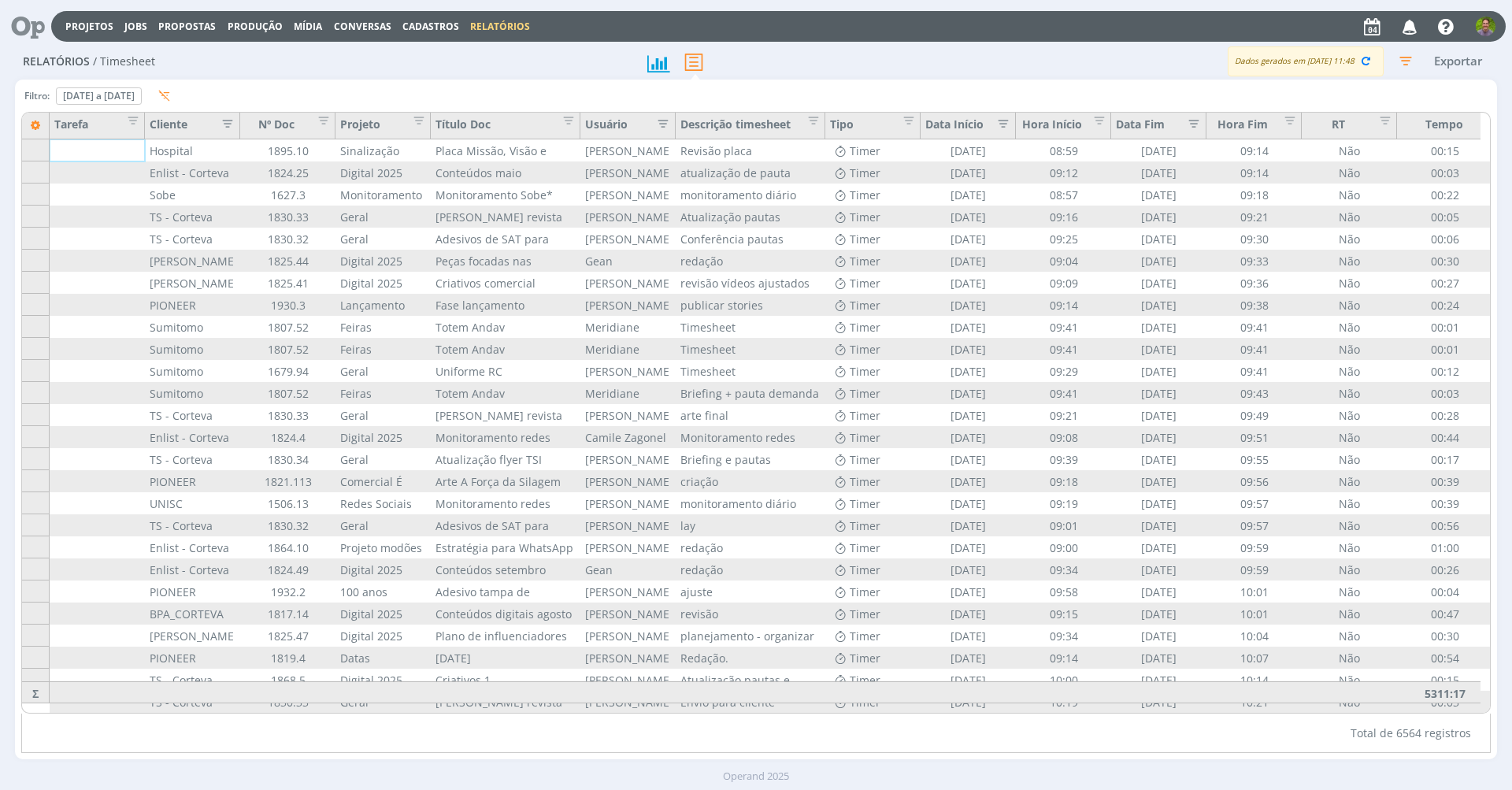
click at [1462, 56] on button "Exportar" at bounding box center [1458, 61] width 62 height 19
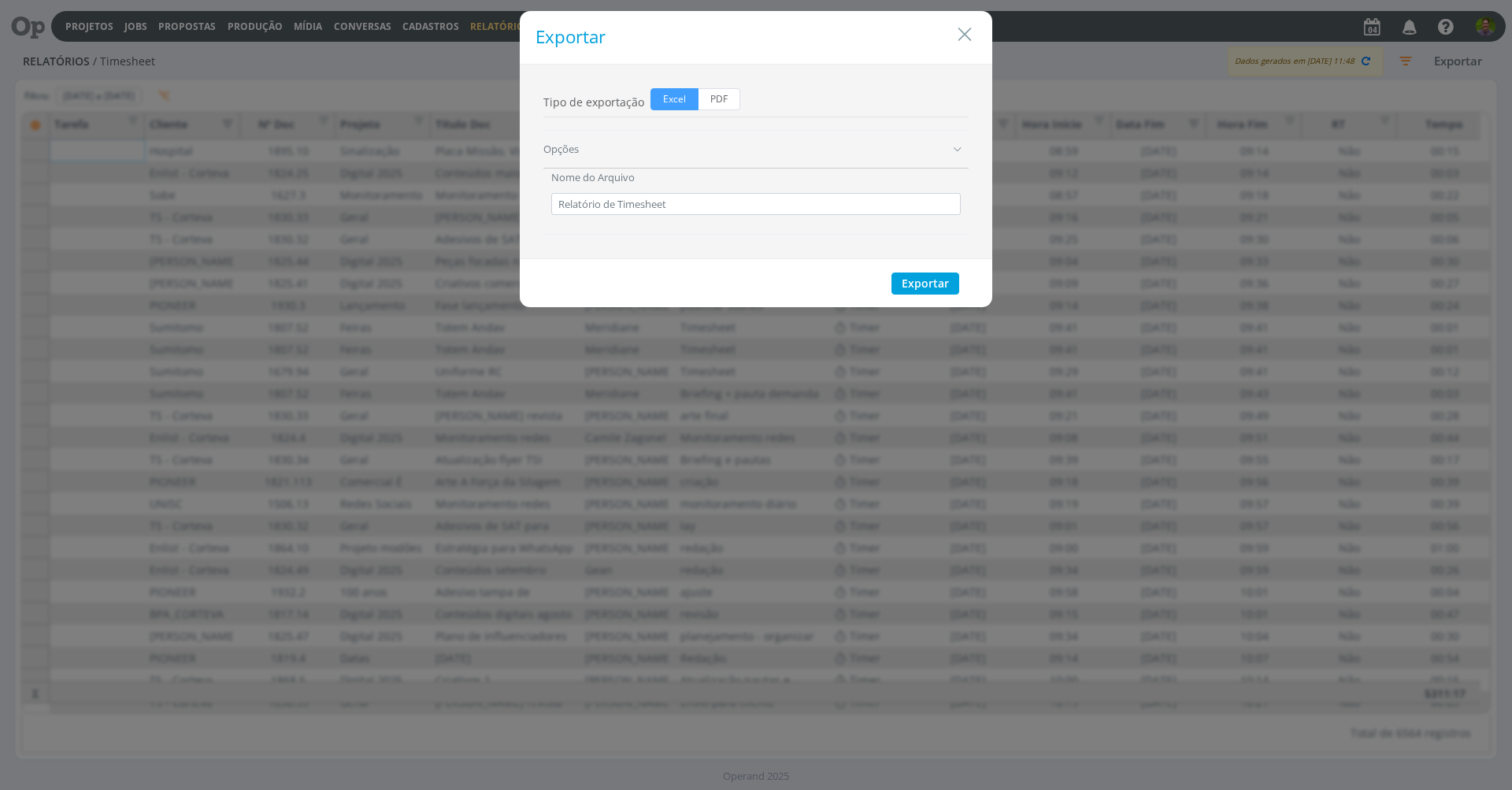
click at [864, 214] on div "Nome do Arquivo Relatório de Timesheet Incluir Filtros? Sim" at bounding box center [756, 201] width 426 height 66
click at [864, 212] on input "Relatório de Timesheet" at bounding box center [756, 204] width 410 height 22
type input "Relatório de Timesheet - Agosto"
click at [916, 292] on button "Exportar" at bounding box center [925, 284] width 68 height 22
